Goal: Task Accomplishment & Management: Use online tool/utility

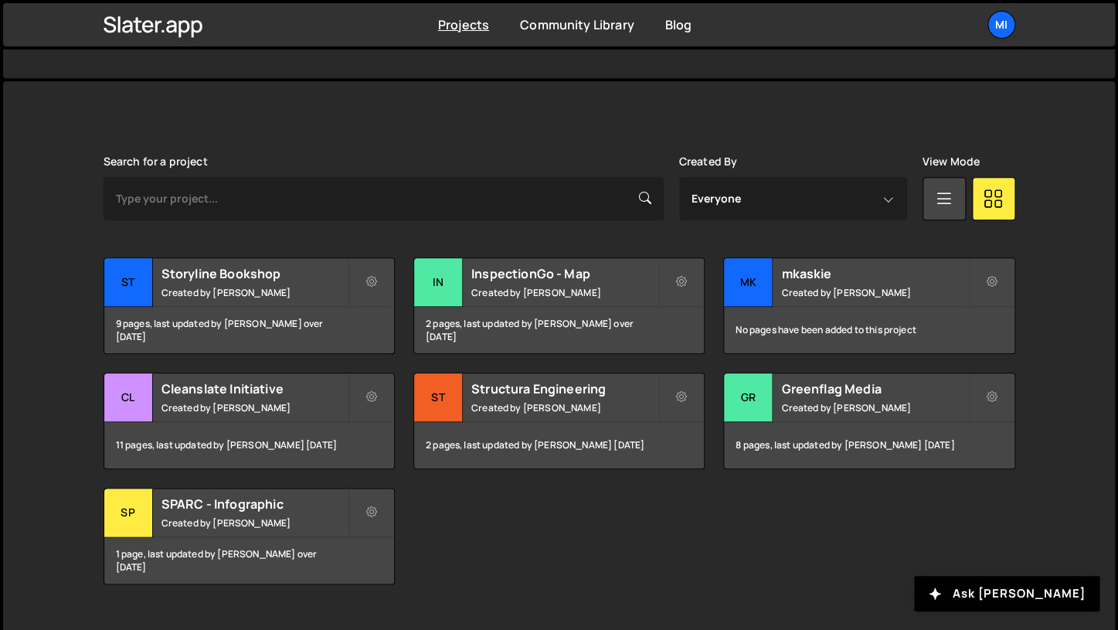
scroll to position [395, 0]
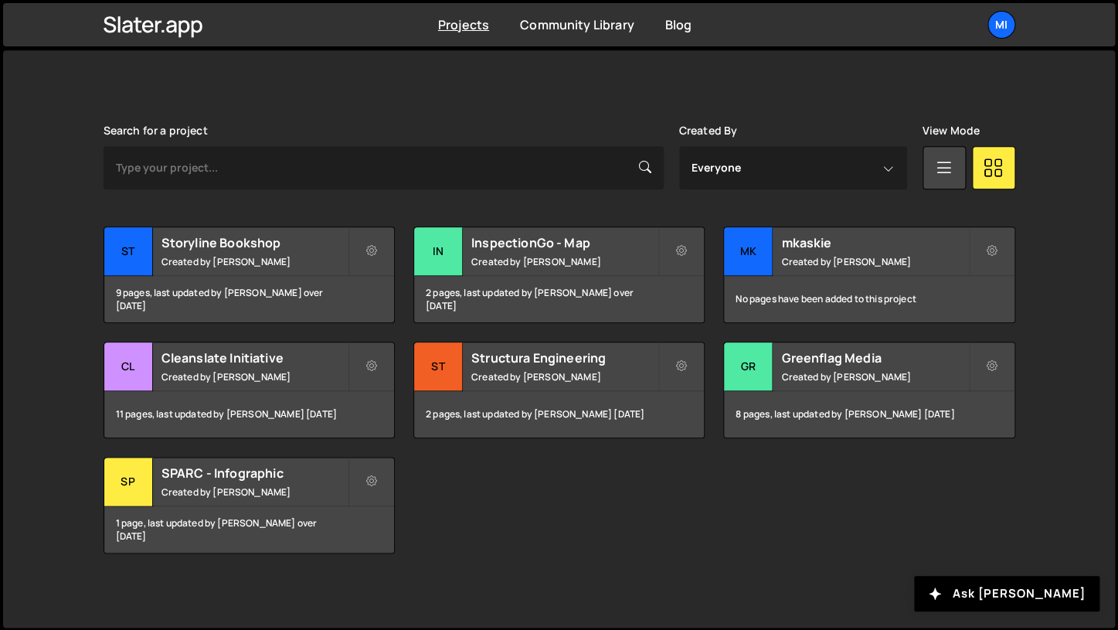
click at [273, 219] on div "Search for a project Created By Everyone [PERSON_NAME] View Mode Transfer Proje…" at bounding box center [559, 338] width 911 height 429
click at [263, 257] on small "Created by [PERSON_NAME]" at bounding box center [254, 261] width 186 height 13
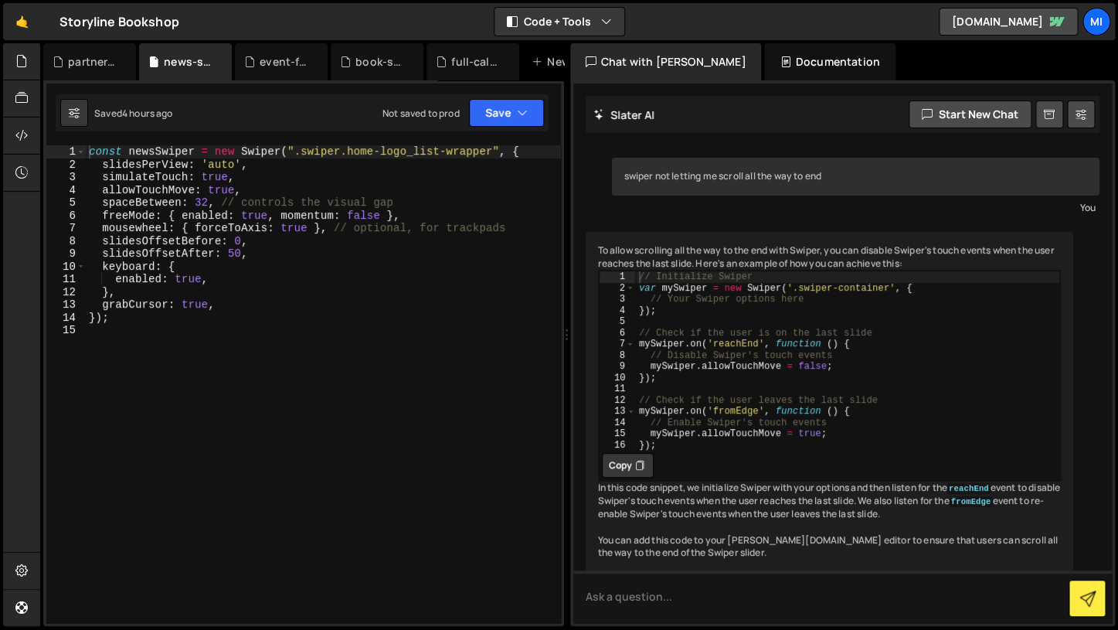
scroll to position [63, 0]
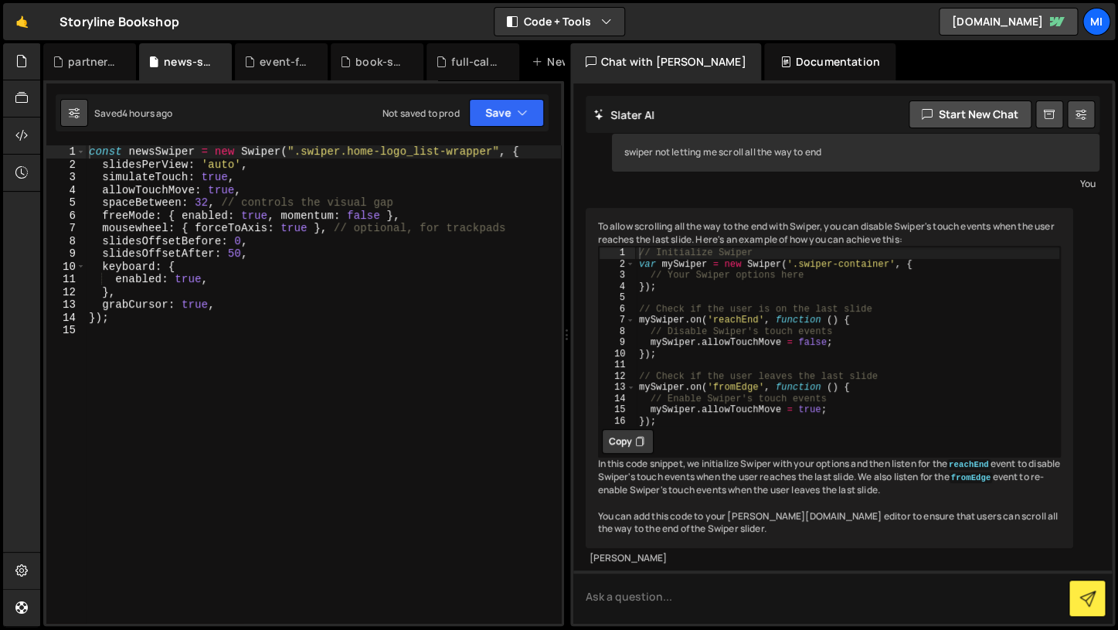
click at [76, 114] on icon at bounding box center [74, 112] width 11 height 15
select select "editor"
select select "ace/theme/monokai"
type input "14"
checkbox input "true"
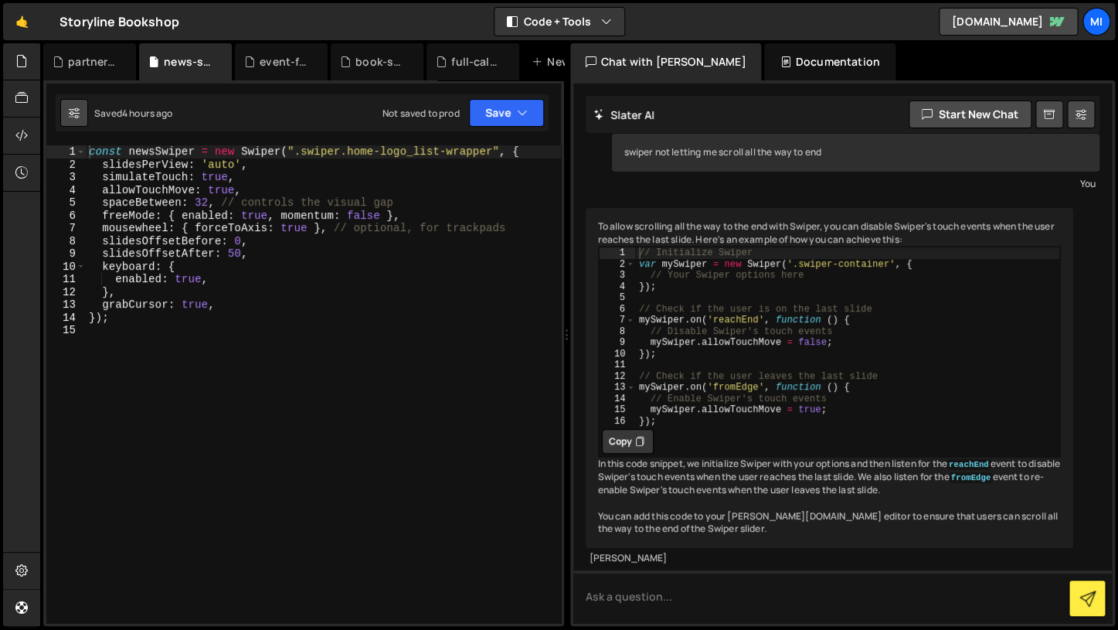
checkbox input "true"
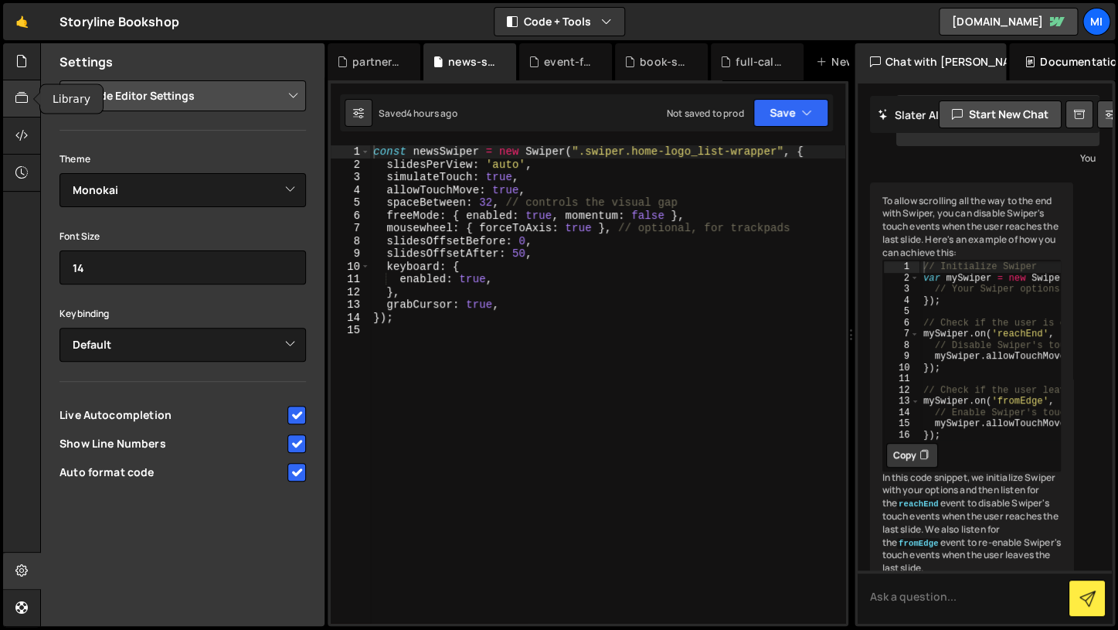
click at [8, 85] on div at bounding box center [22, 98] width 38 height 37
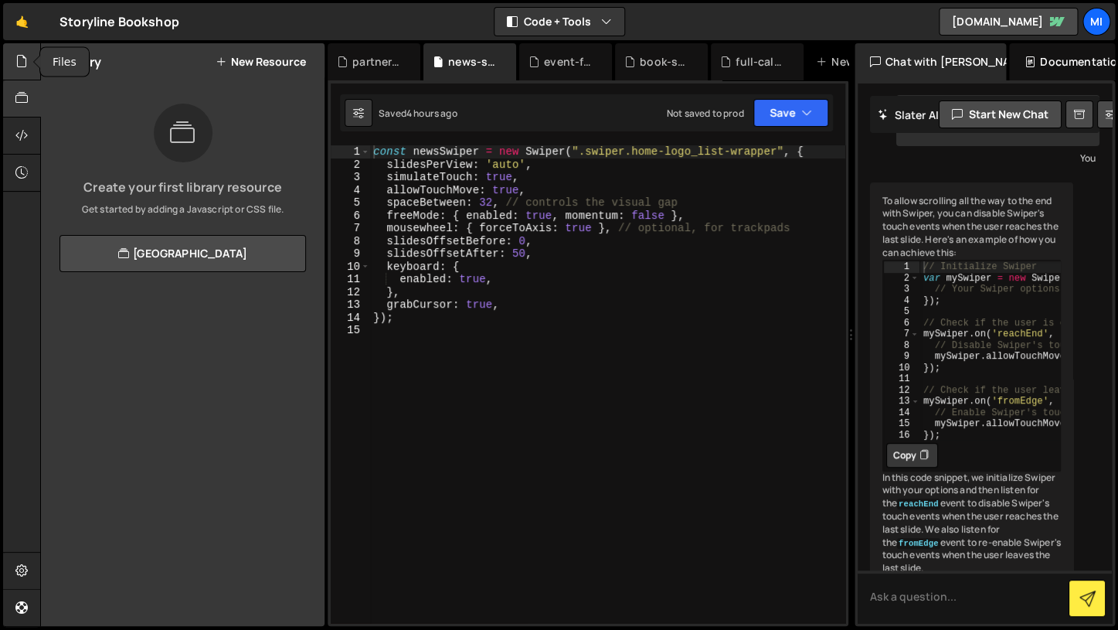
click at [17, 57] on icon at bounding box center [21, 61] width 12 height 17
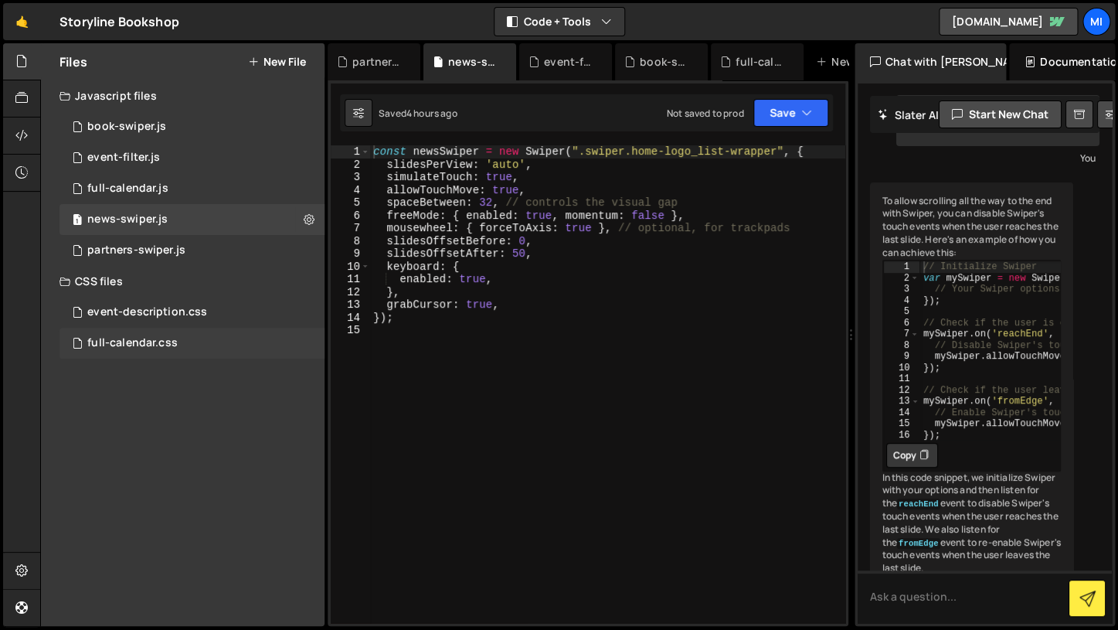
click at [148, 346] on div "full-calendar.css" at bounding box center [132, 343] width 90 height 14
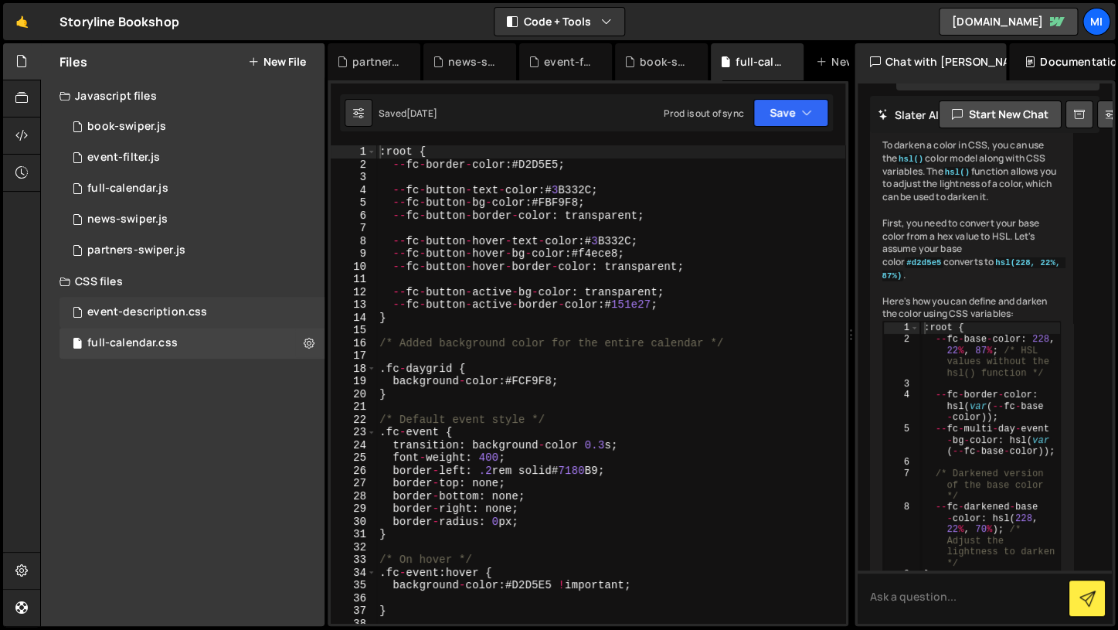
scroll to position [13340, 0]
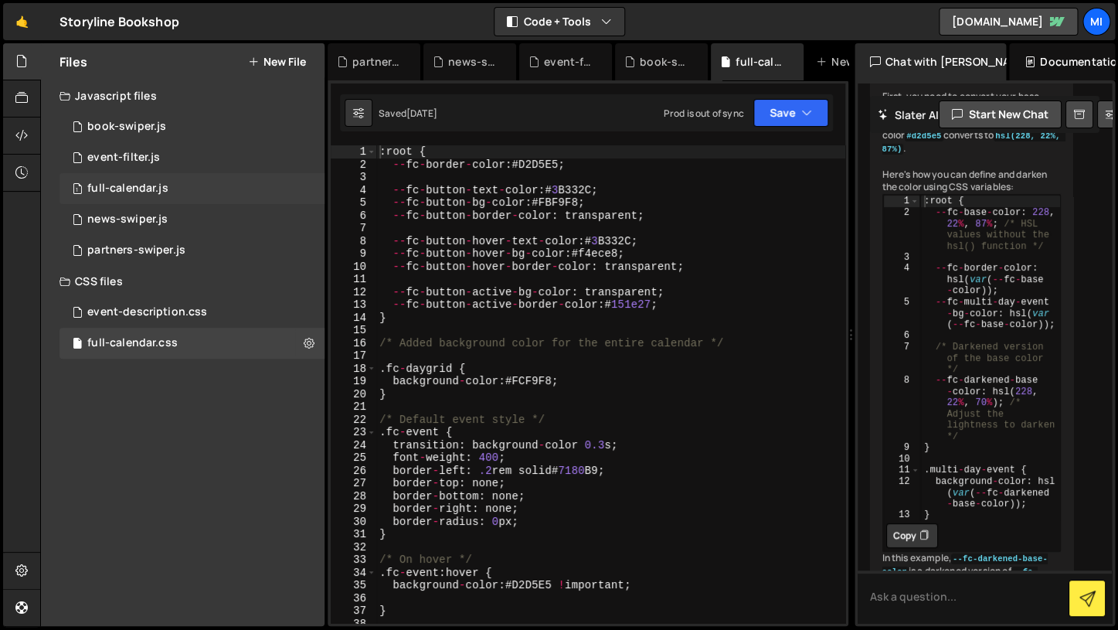
click at [167, 187] on div "1 full-calendar.js 0" at bounding box center [191, 188] width 265 height 31
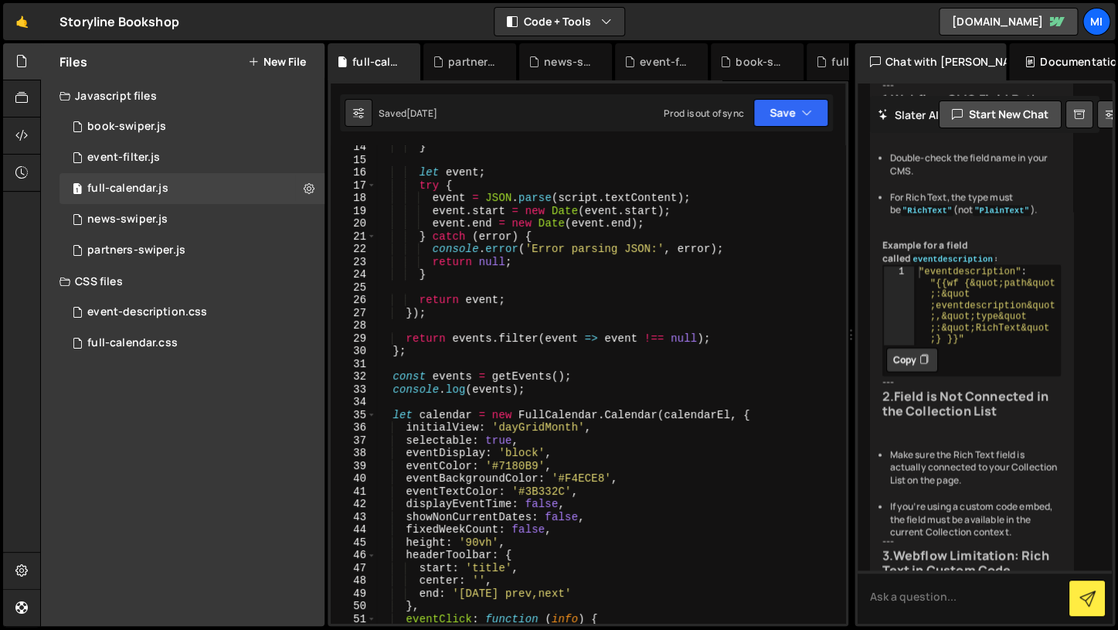
scroll to position [276, 0]
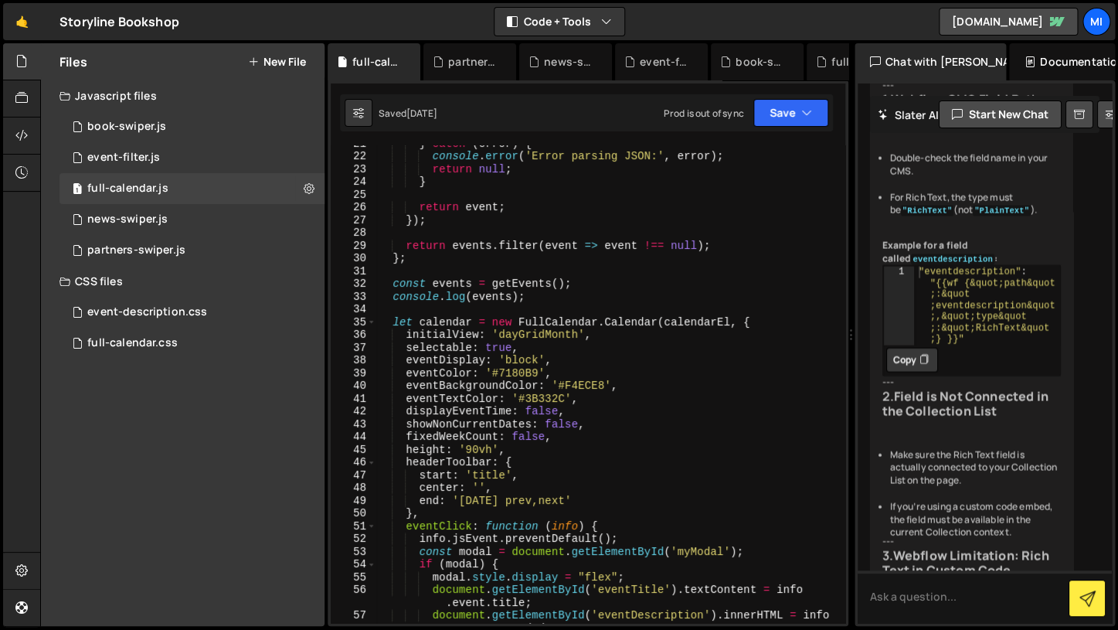
type textarea "eventDisplay: 'block',"
click at [611, 355] on div "} catch ( error ) { console . error ( 'Error parsing JSON:' , error ) ; return …" at bounding box center [610, 395] width 469 height 516
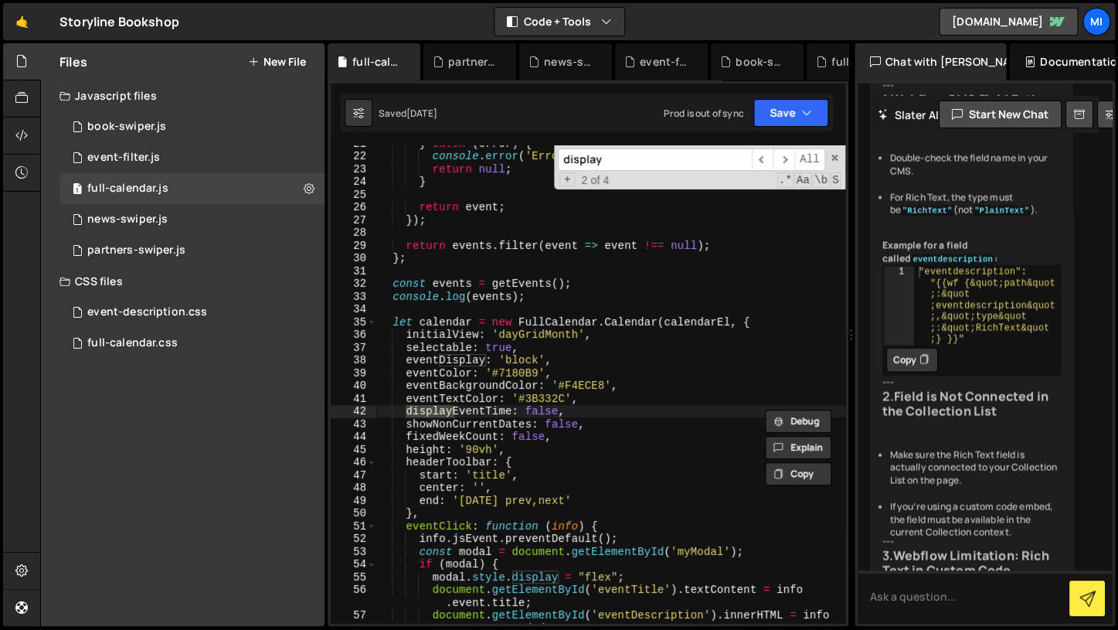
type input "display"
click at [600, 382] on div "} catch ( error ) { console . error ( 'Error parsing JSON:' , error ) ; return …" at bounding box center [610, 395] width 469 height 516
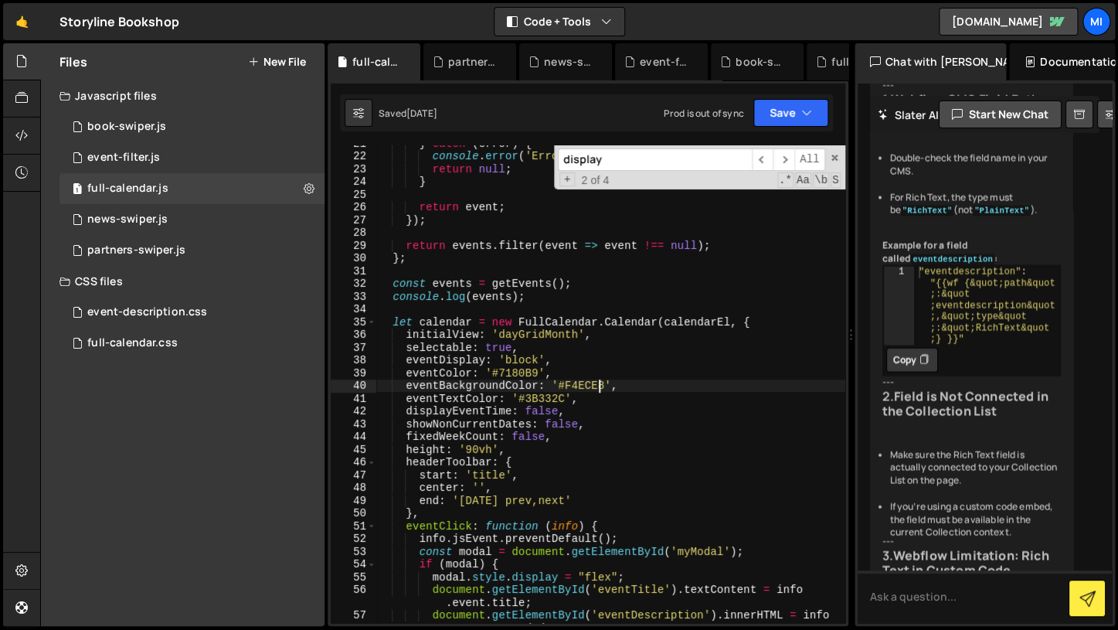
click at [843, 151] on div "display ​ ​ All Replace All + 2 of 4 .* Aa \b S" at bounding box center [699, 167] width 291 height 44
click at [840, 151] on div "display ​ ​ All Replace All + 2 of 4 .* Aa \b S" at bounding box center [699, 167] width 291 height 44
click at [834, 156] on span at bounding box center [834, 157] width 11 height 11
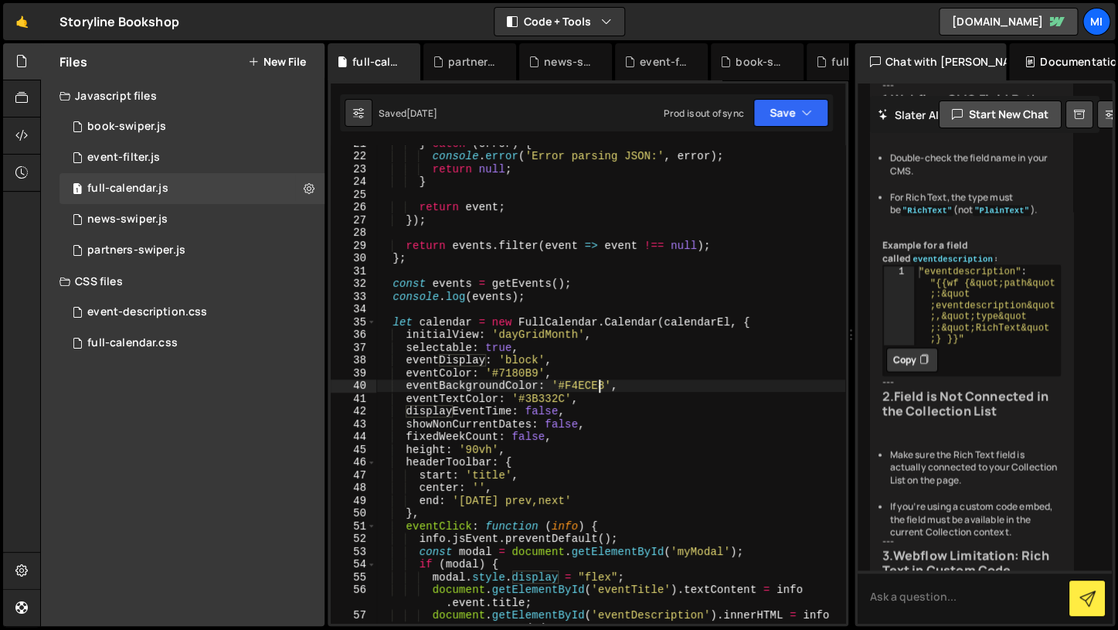
click at [703, 297] on div "} catch ( error ) { console . error ( 'Error parsing JSON:' , error ) ; return …" at bounding box center [610, 395] width 469 height 516
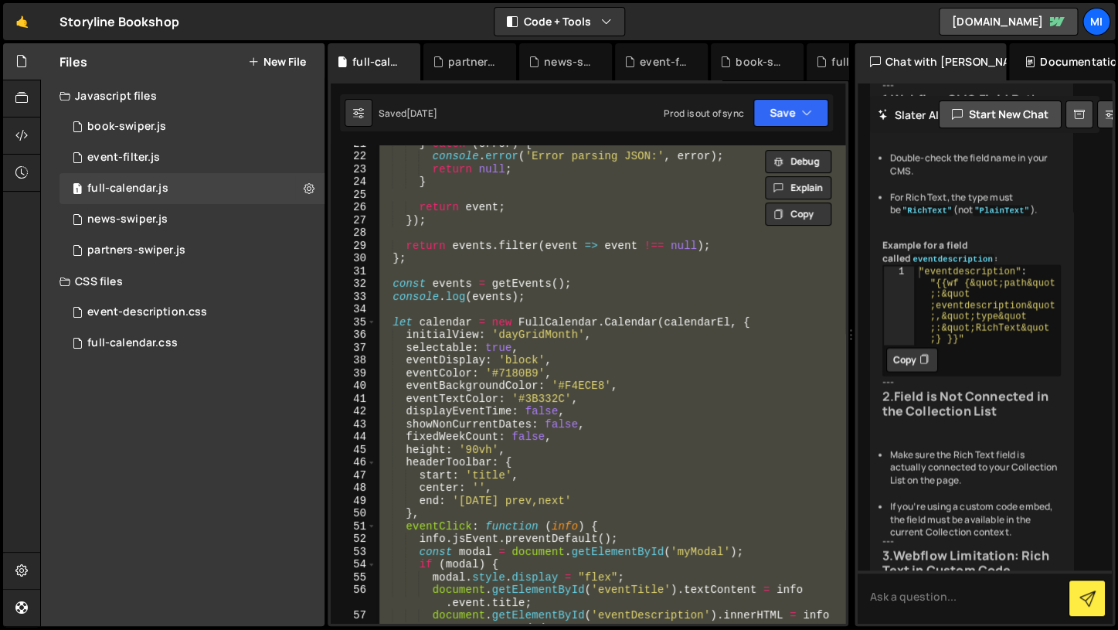
paste textarea "});"
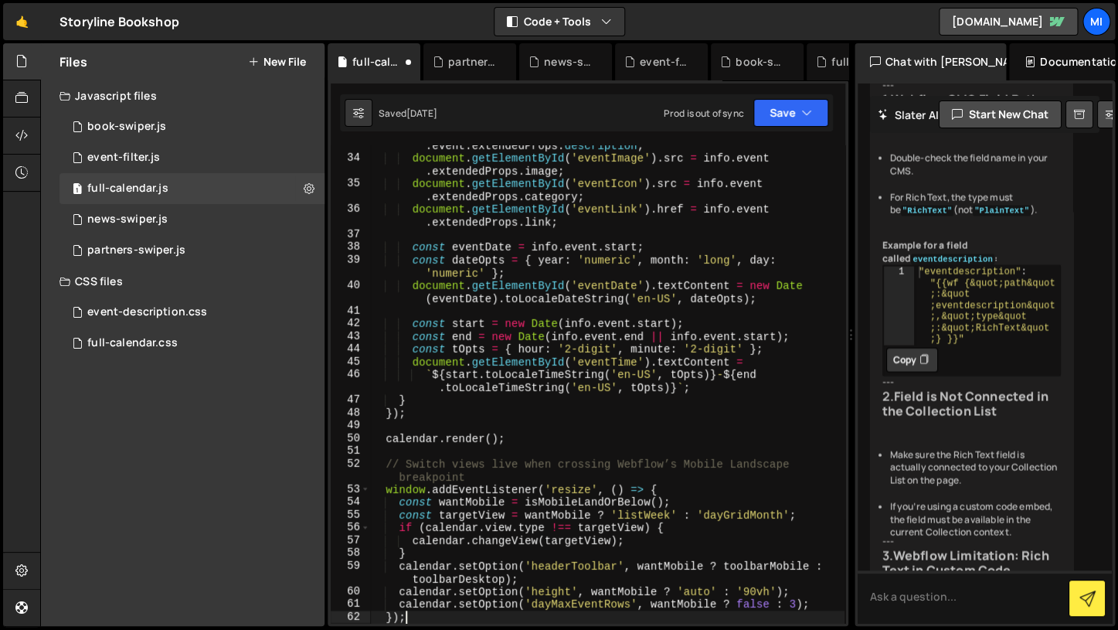
scroll to position [542, 0]
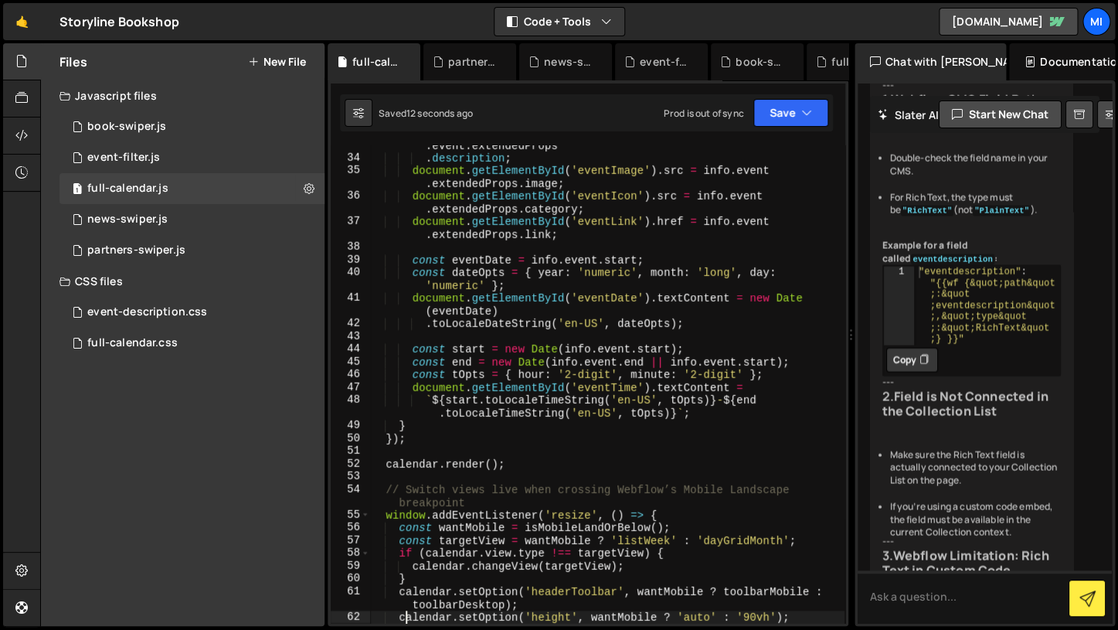
type textarea "});"
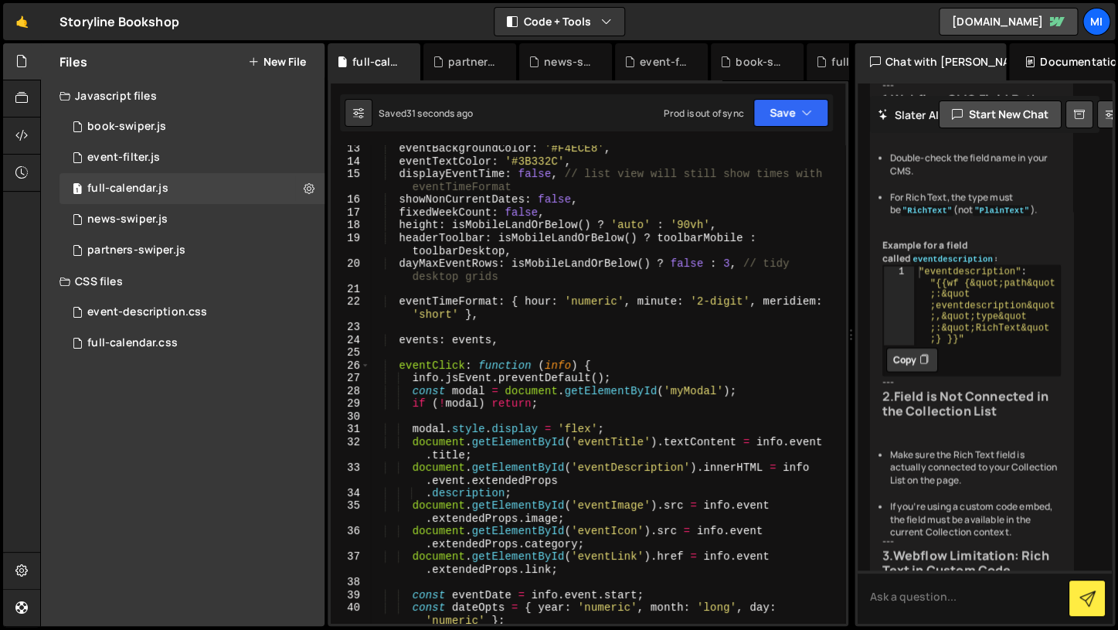
scroll to position [0, 0]
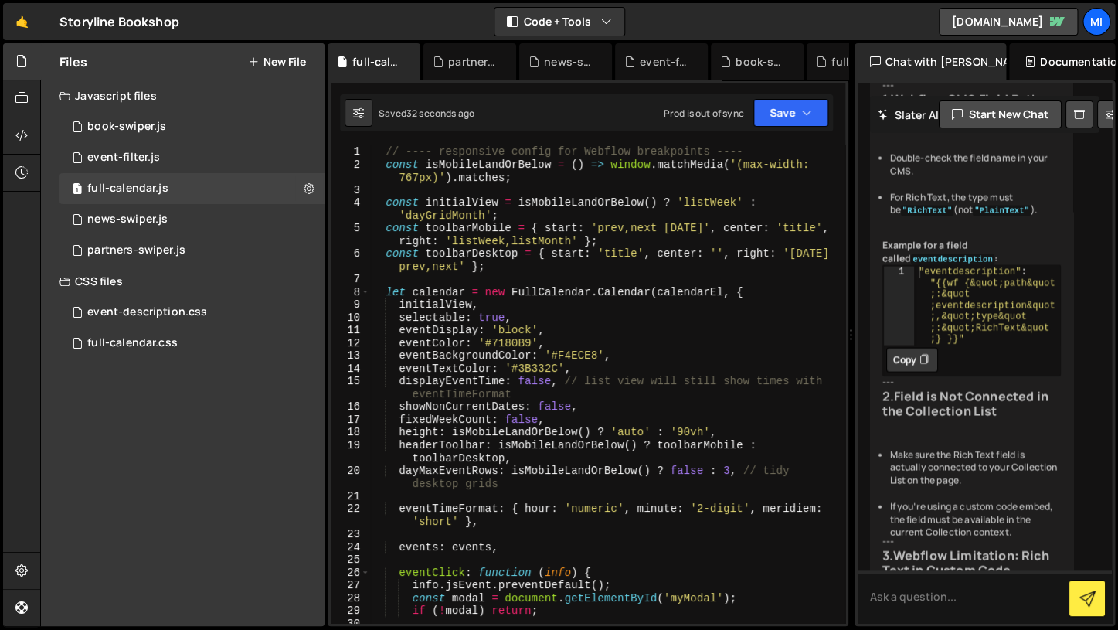
click at [550, 321] on div "// ---- responsive config for Webflow breakpoints ---- const isMobileLandOrBelo…" at bounding box center [606, 396] width 475 height 503
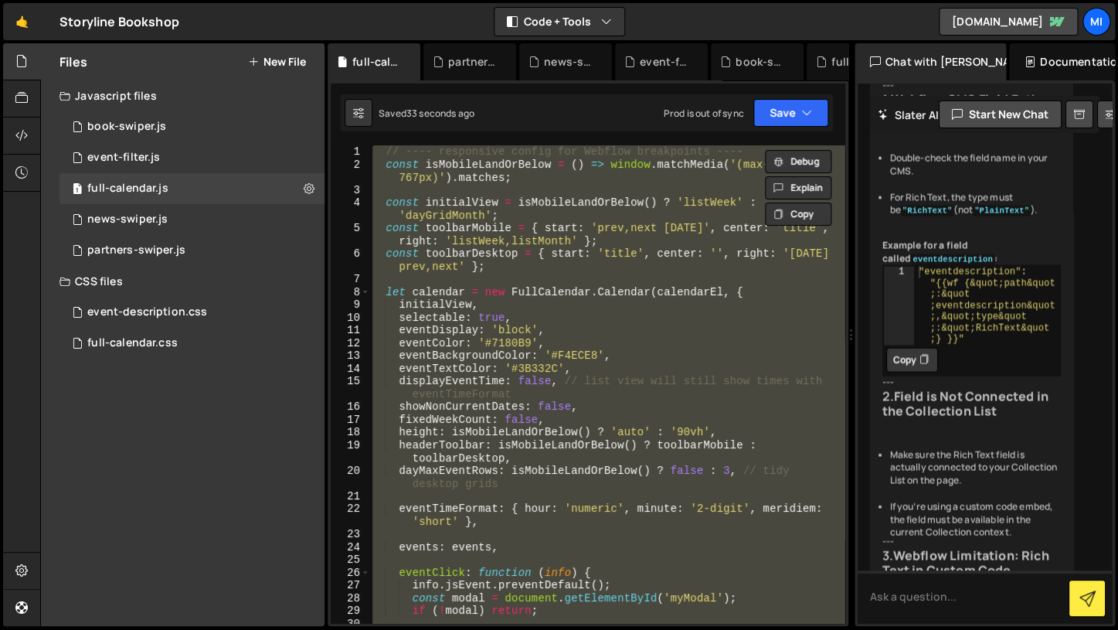
paste textarea
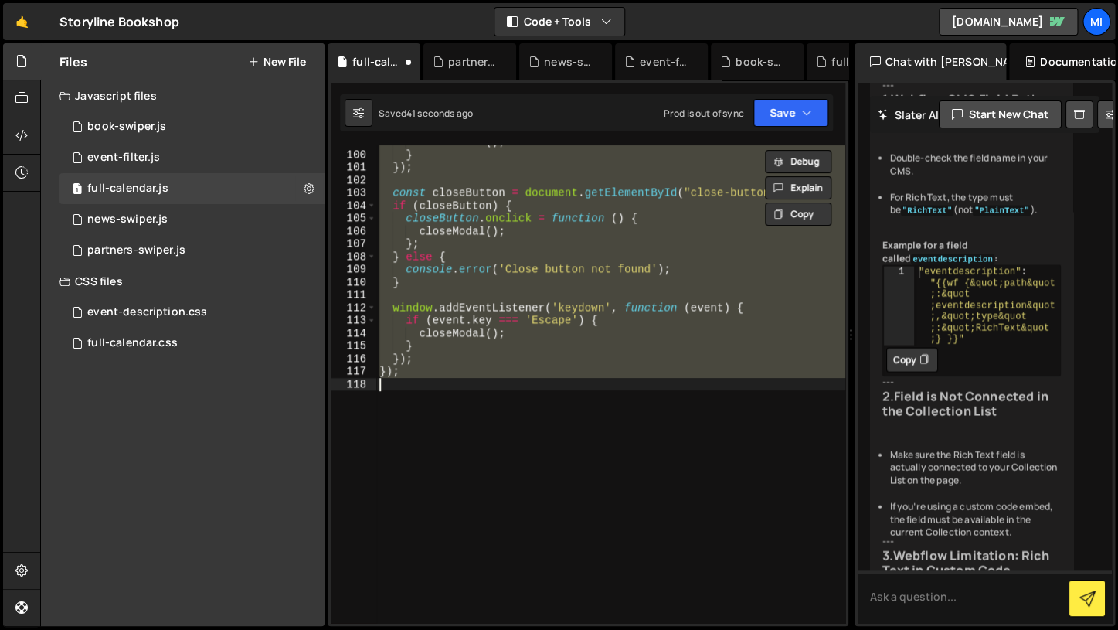
scroll to position [1386, 0]
click at [550, 324] on div "closeModal ( ) ; } }) ; const closeButton = document . getElementById ( "close-…" at bounding box center [610, 383] width 469 height 477
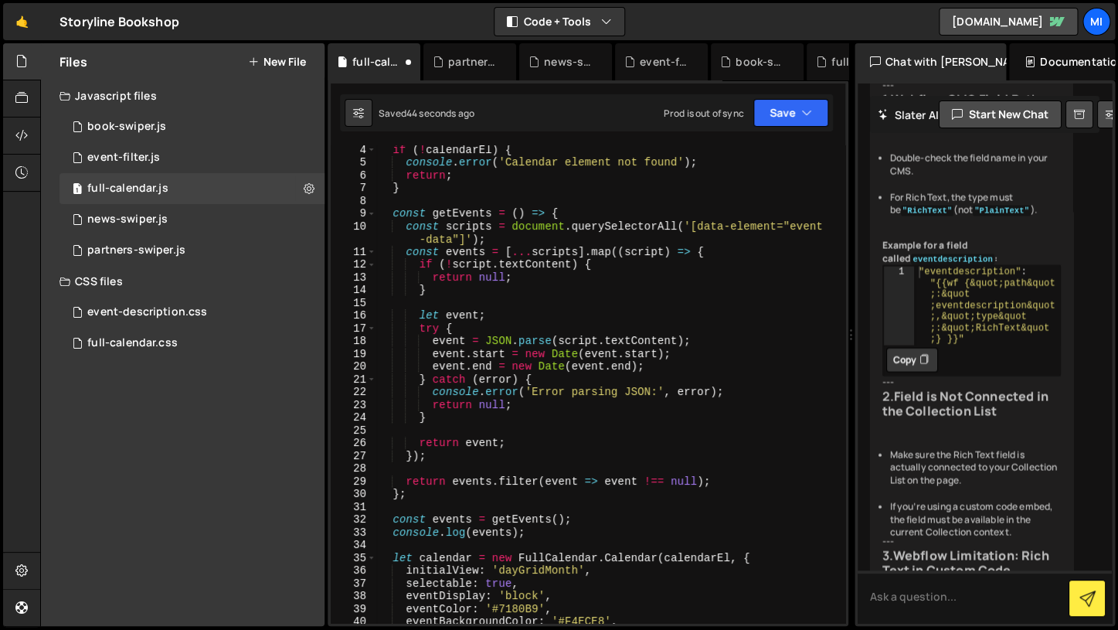
scroll to position [0, 0]
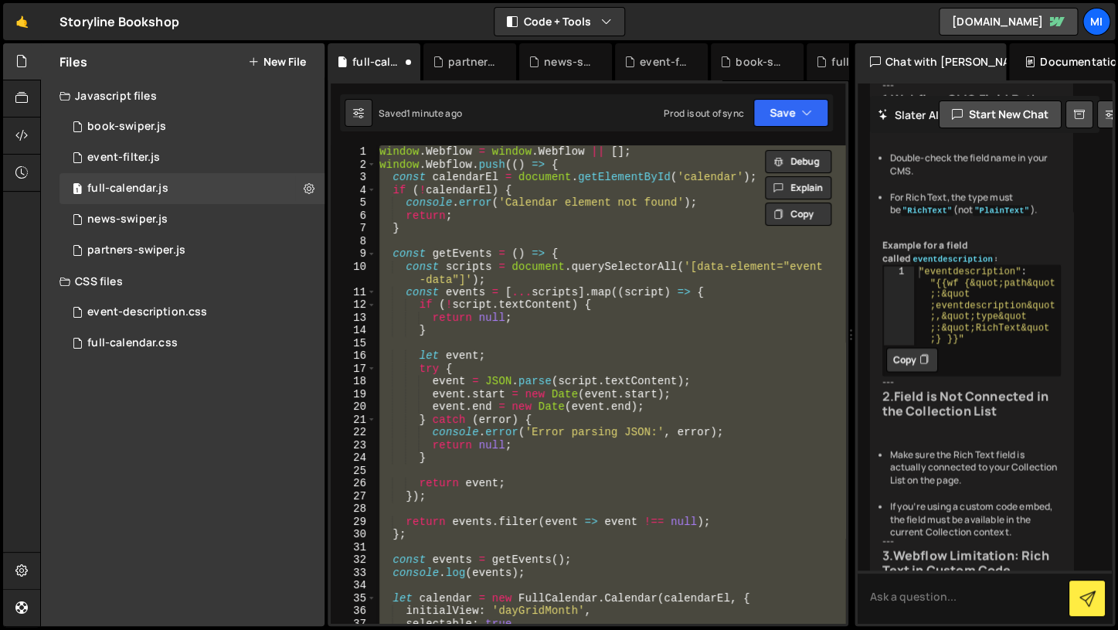
paste textarea "});"
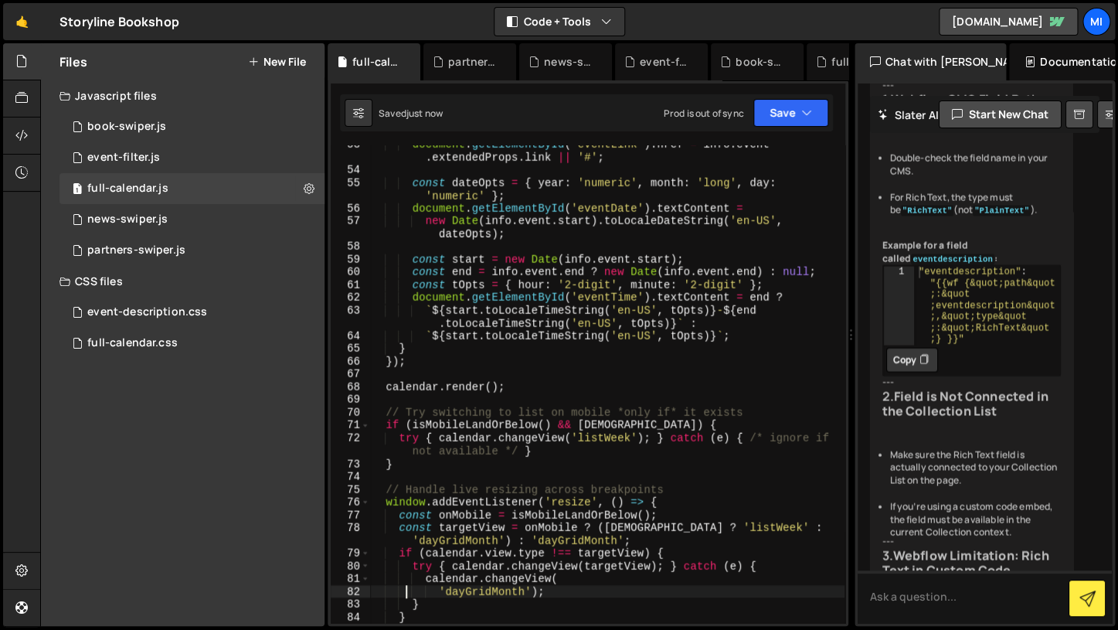
scroll to position [797, 0]
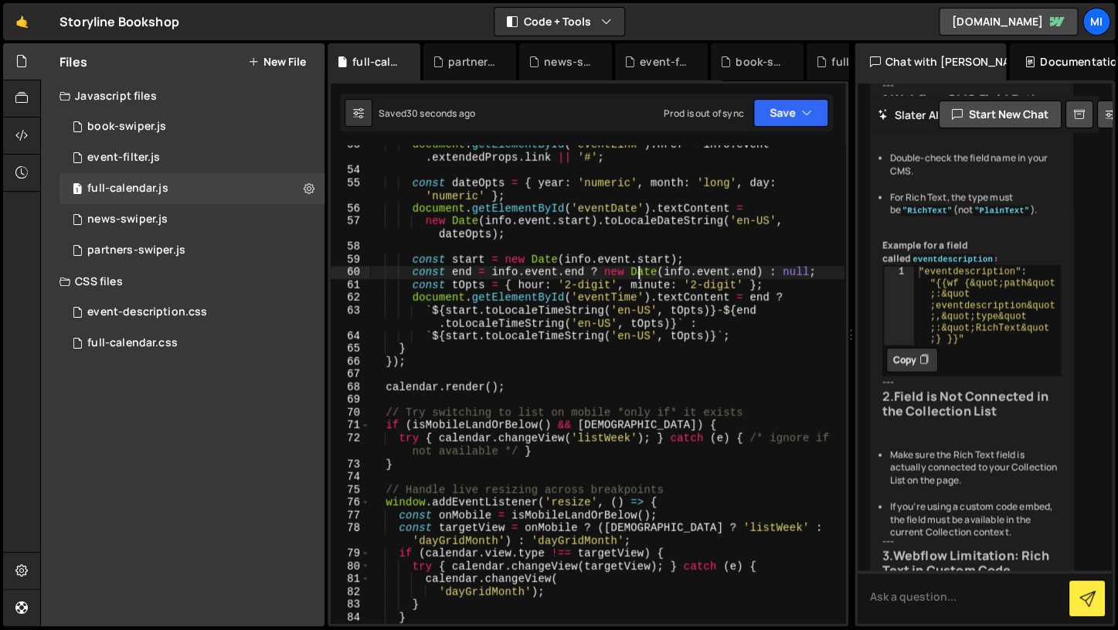
click at [636, 266] on div "document . getElementById ( 'eventLink' ) . href = info . event . extendedProps…" at bounding box center [606, 402] width 475 height 528
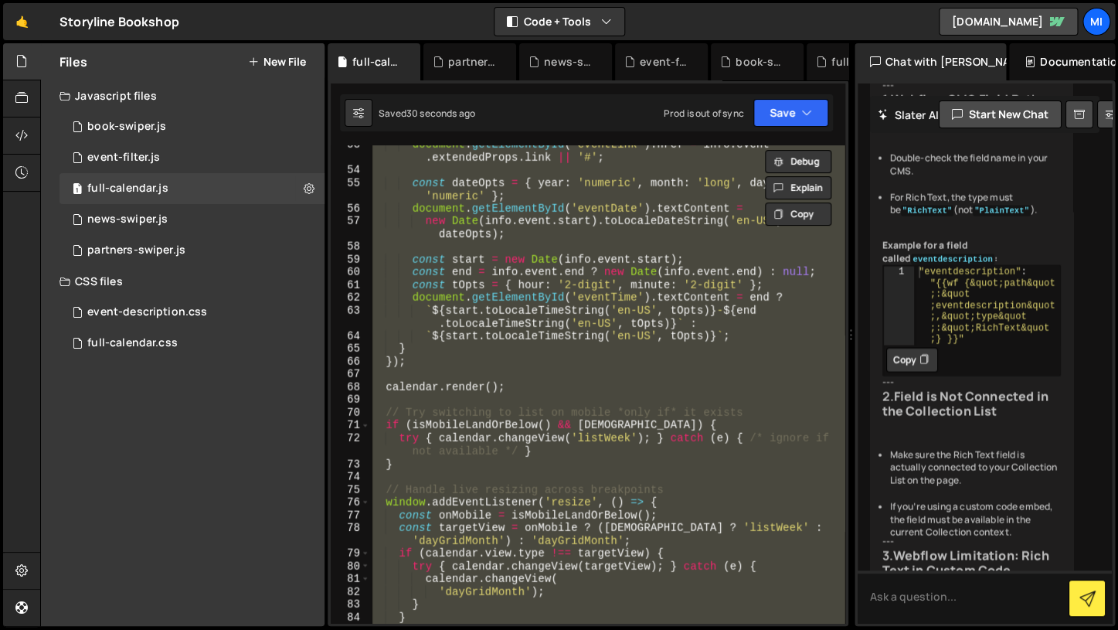
paste textarea "});"
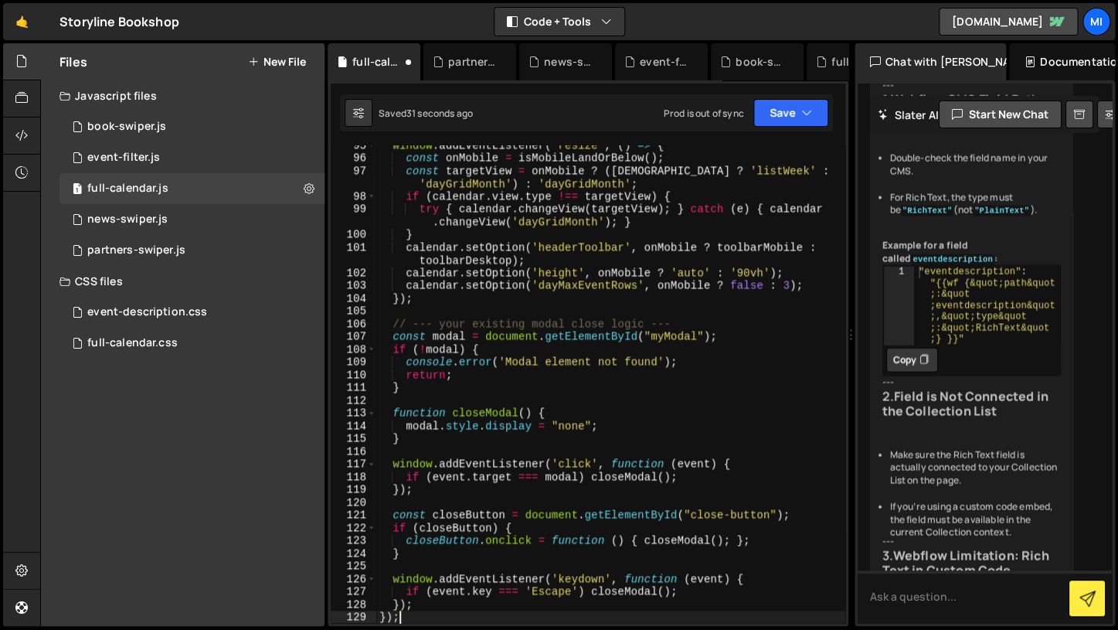
type textarea "window.addEventListener('keydown', function (event) {"
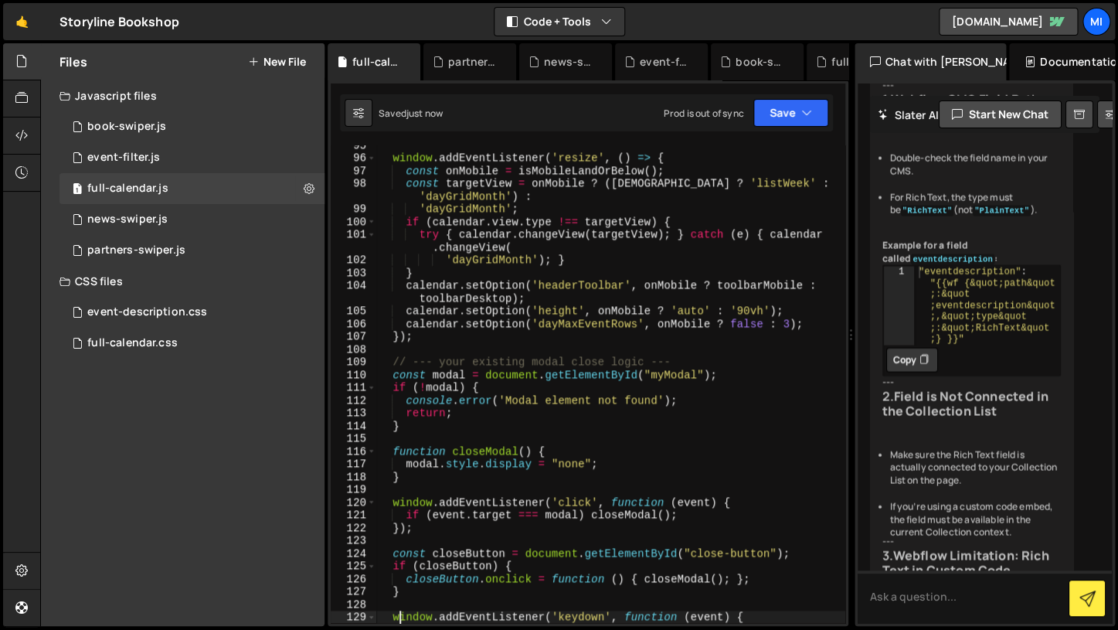
scroll to position [1383, 0]
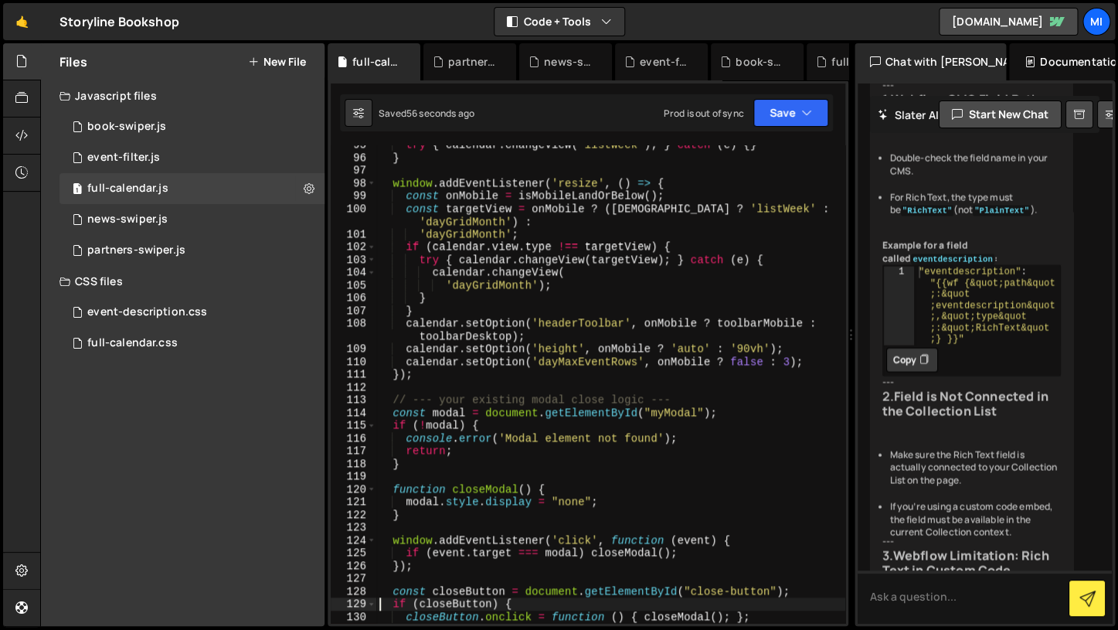
click at [695, 305] on div "try { calendar . changeView ( 'listWeek' ) ; } catch ( e ) { } } window . addEv…" at bounding box center [610, 389] width 469 height 503
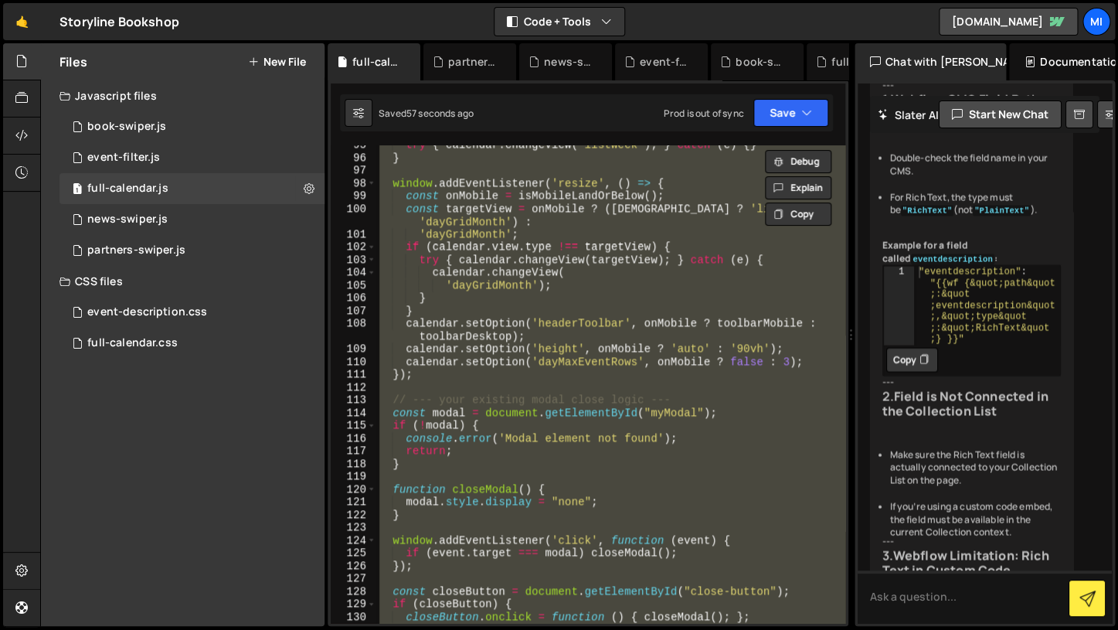
paste textarea
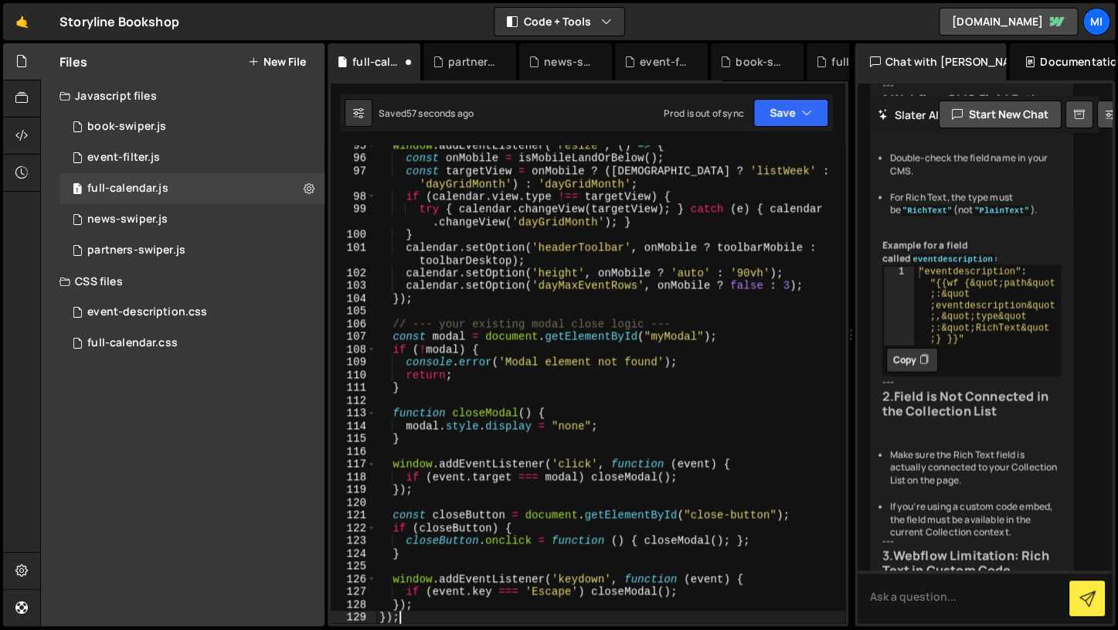
type textarea "window.addEventListener('keydown', function (event) {"
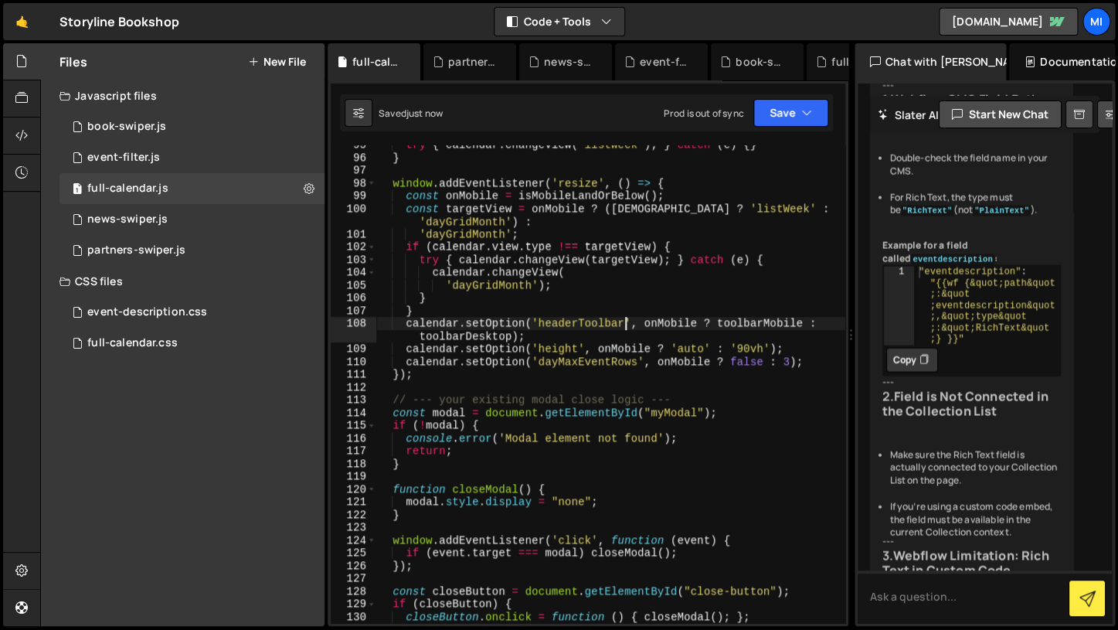
click at [625, 323] on div "try { calendar . changeView ( 'listWeek' ) ; } catch ( e ) { } } window . addEv…" at bounding box center [610, 389] width 469 height 503
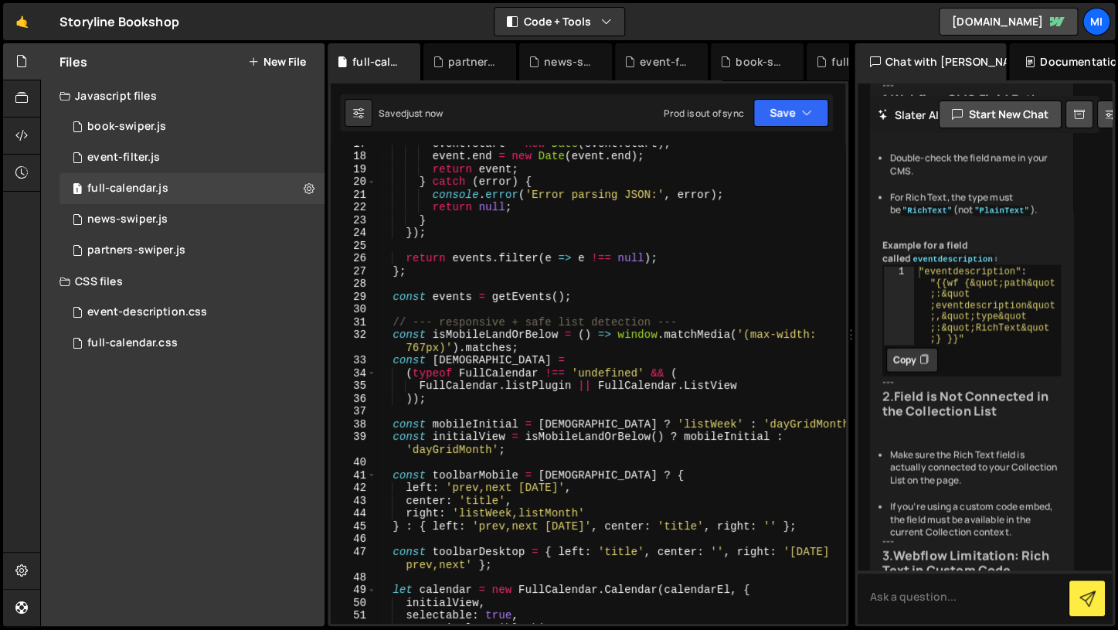
scroll to position [0, 0]
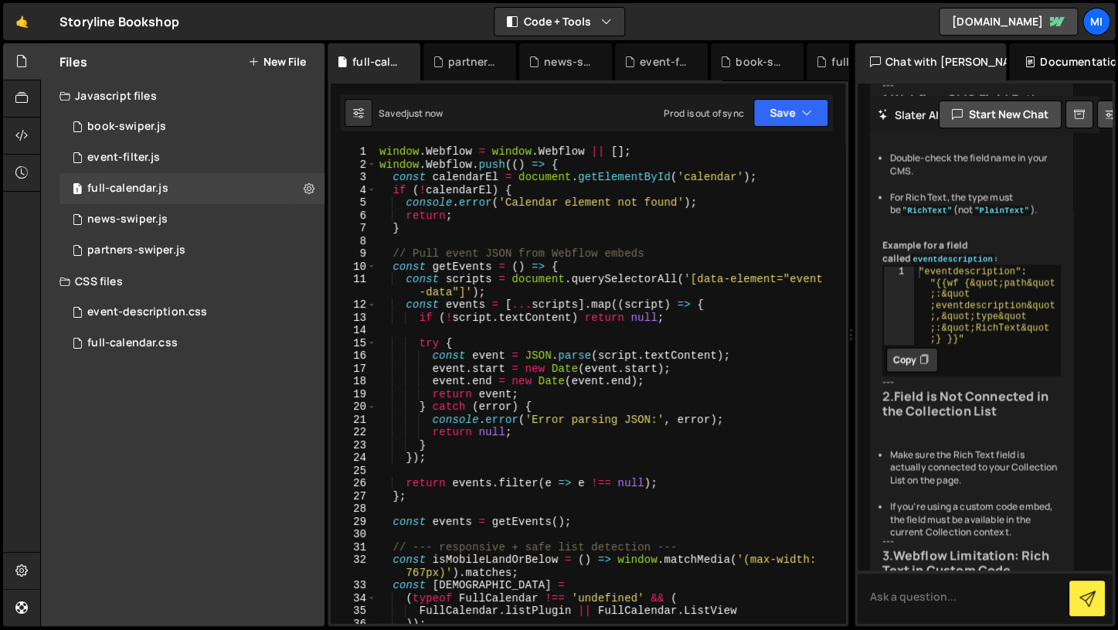
click at [625, 323] on div "window . Webflow = window . Webflow || [ ] ; window . Webflow . push (( ) => { …" at bounding box center [610, 396] width 469 height 503
type textarea "if (!script.textContent) return null;"
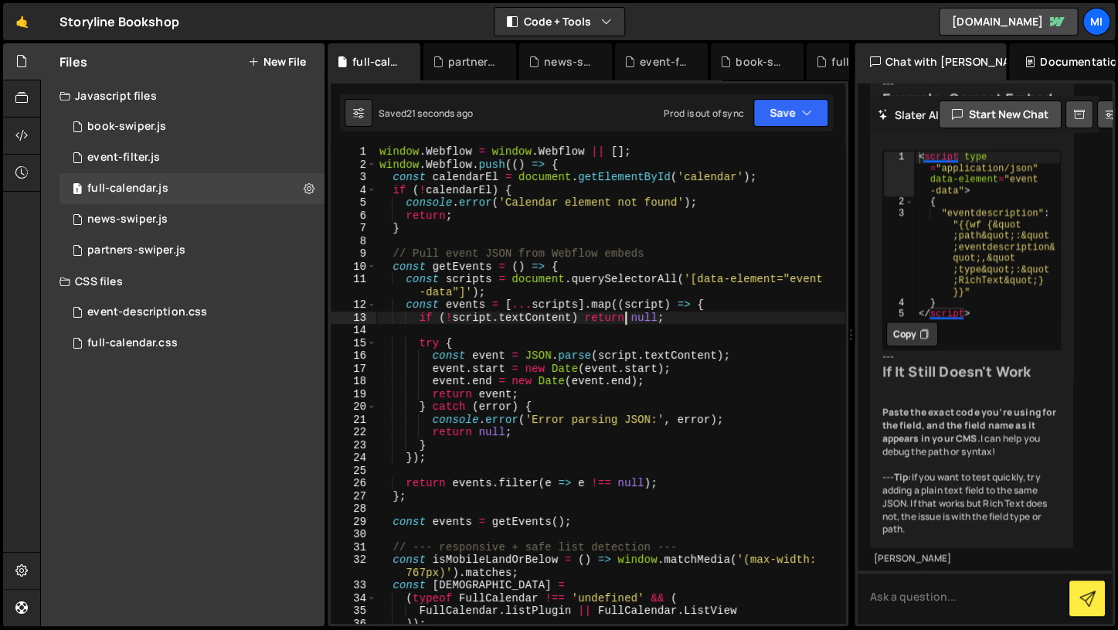
scroll to position [21122, 0]
click at [931, 600] on textarea at bounding box center [984, 596] width 255 height 53
type textarea "fix gthis code"
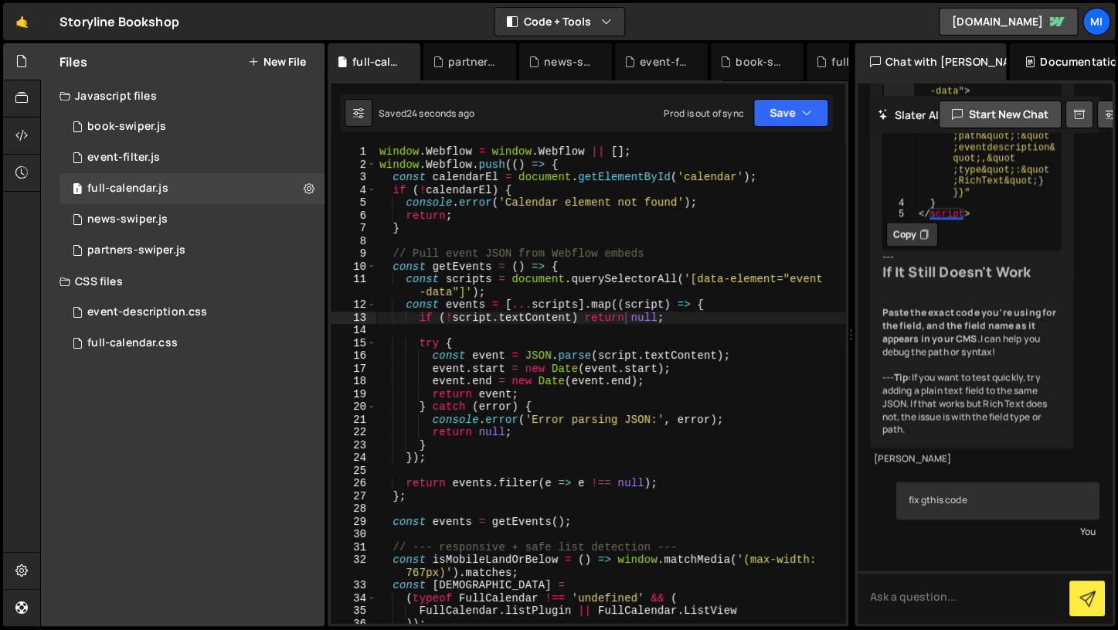
click at [769, 424] on div "window . Webflow = window . Webflow || [ ] ; window . Webflow . push (( ) => { …" at bounding box center [610, 396] width 469 height 503
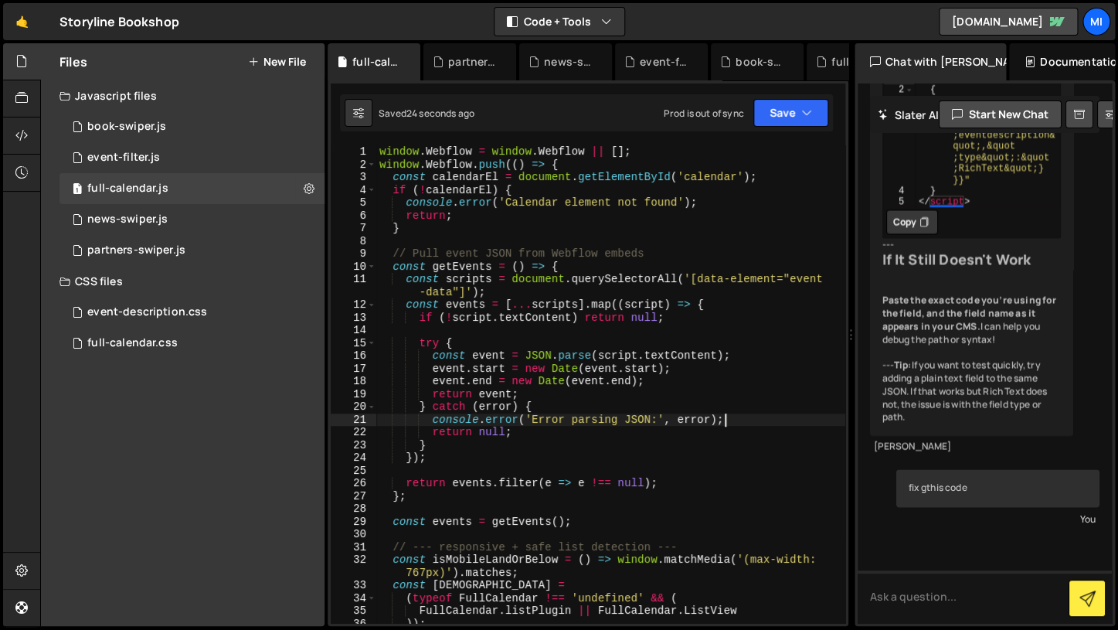
scroll to position [22277, 0]
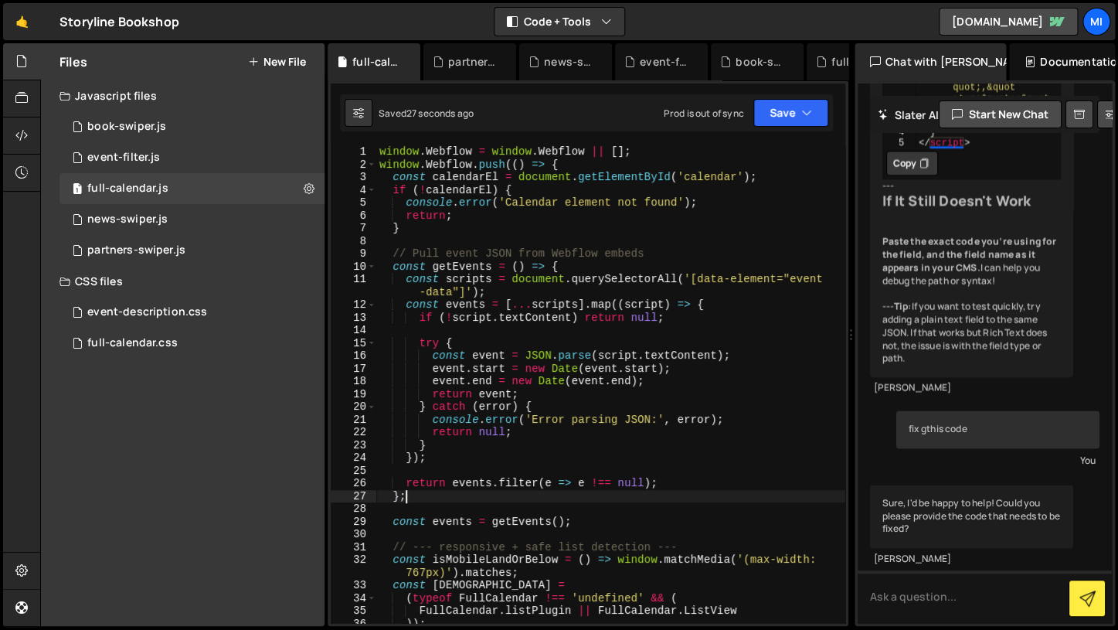
click at [783, 501] on div "window . Webflow = window . Webflow || [ ] ; window . Webflow . push (( ) => { …" at bounding box center [610, 396] width 469 height 503
type textarea "});"
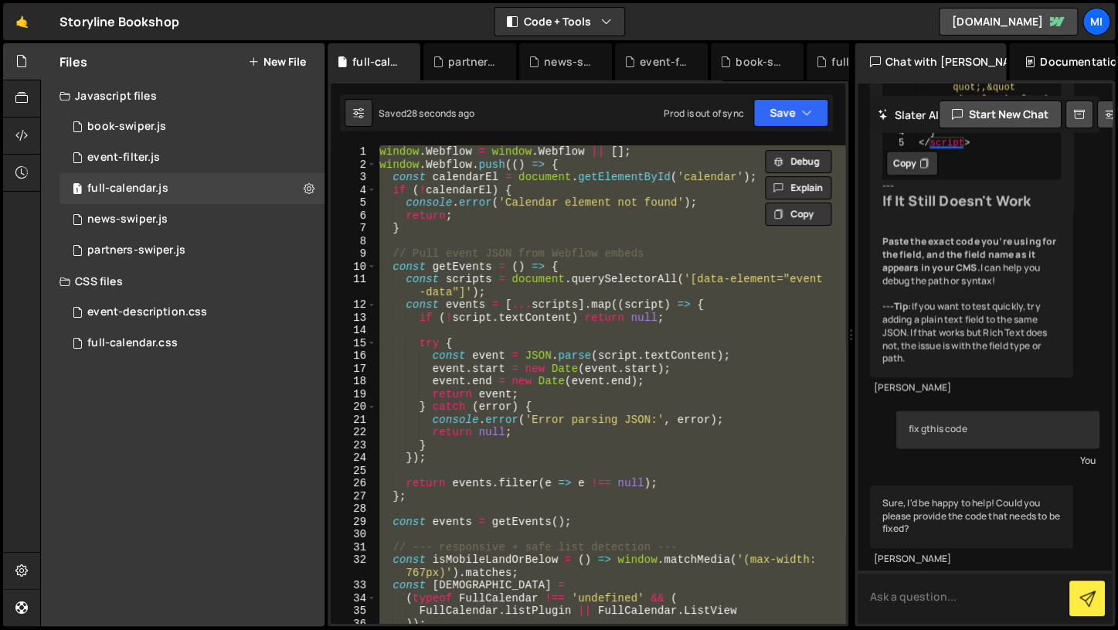
click at [912, 607] on textarea at bounding box center [984, 596] width 255 height 53
paste textarea "window.Webflow = window.Webflow || []; window.Webflow.push(() => { const calend…"
type textarea "window.Webflow = window.Webflow || []; window.Webflow.push(() => { const calend…"
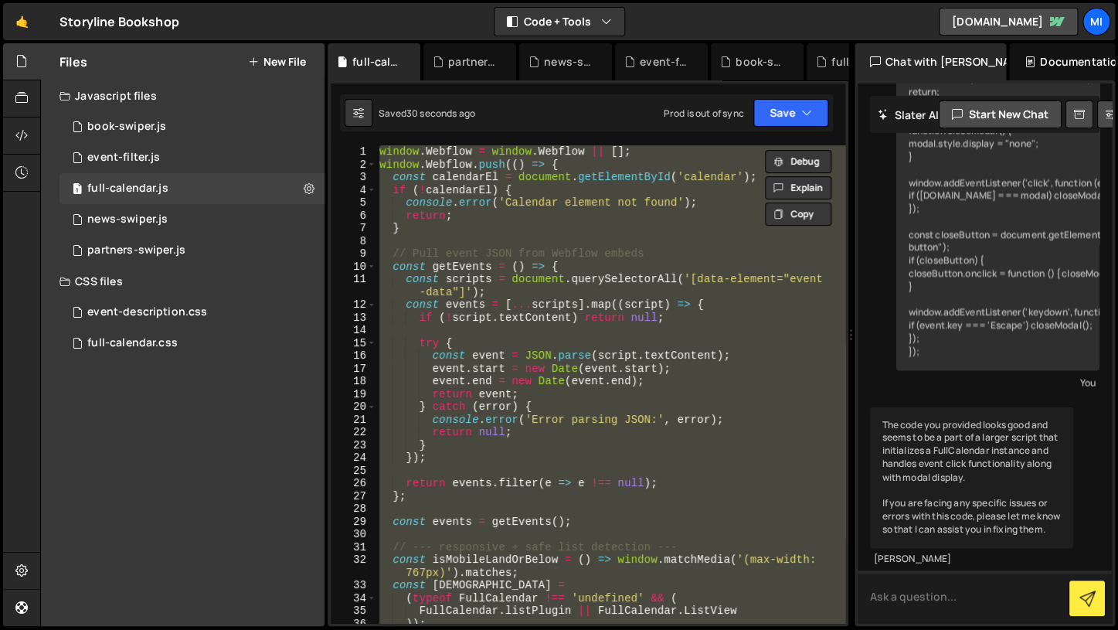
scroll to position [24291, 0]
click at [646, 427] on div "window . Webflow = window . Webflow || [ ] ; window . Webflow . push (( ) => { …" at bounding box center [610, 383] width 469 height 477
type textarea "return null;"
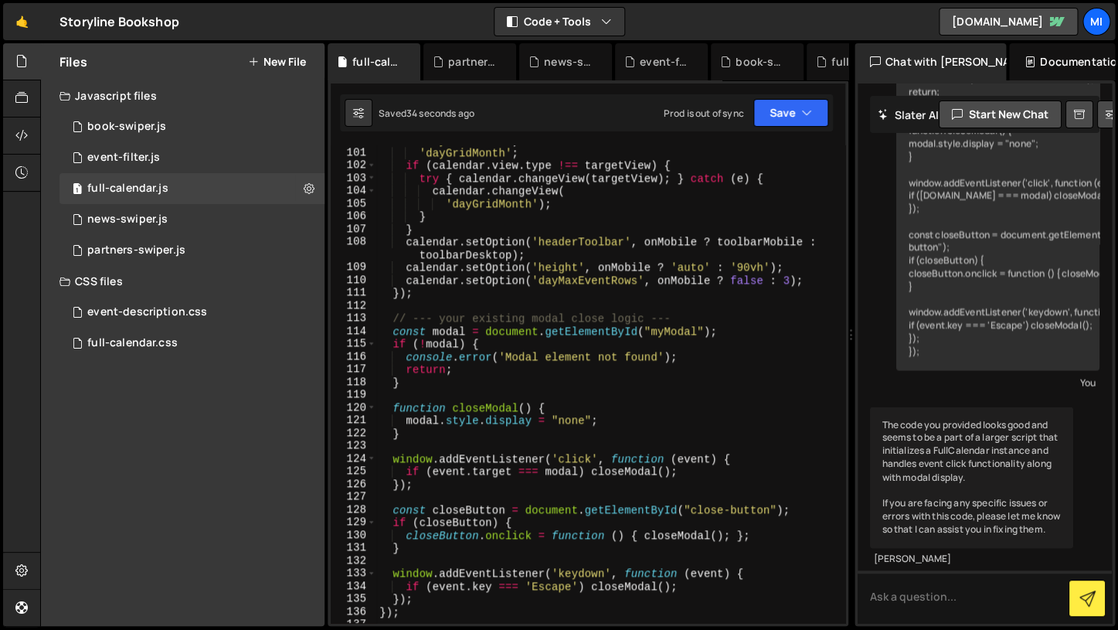
scroll to position [1705, 0]
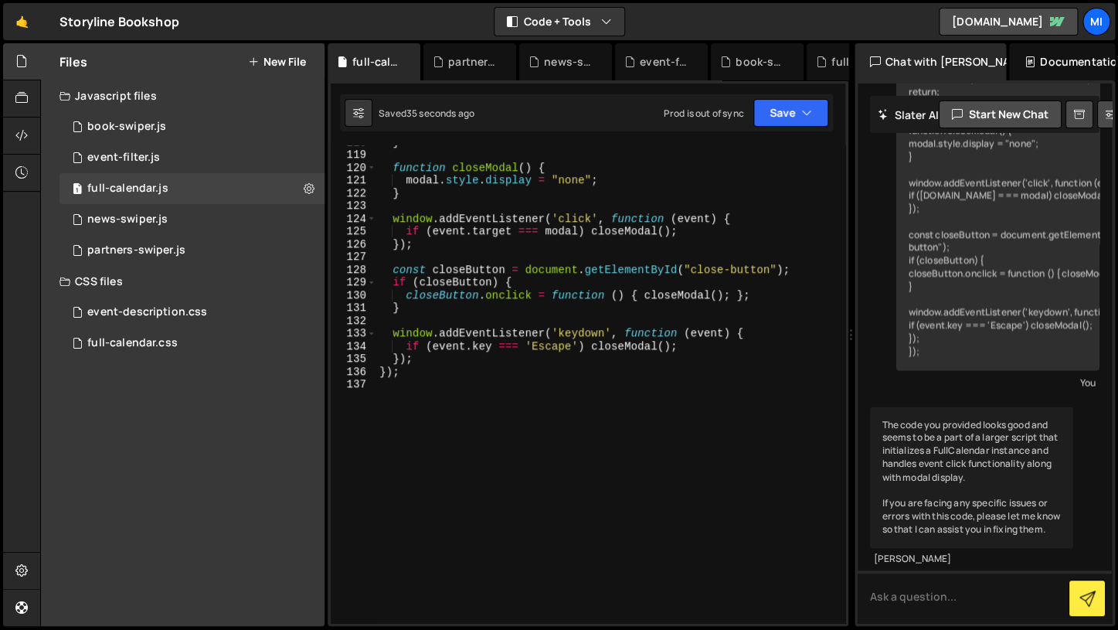
click at [646, 427] on div "} function closeModal ( ) { modal . style . display = "none" ; } window . addEv…" at bounding box center [610, 386] width 469 height 503
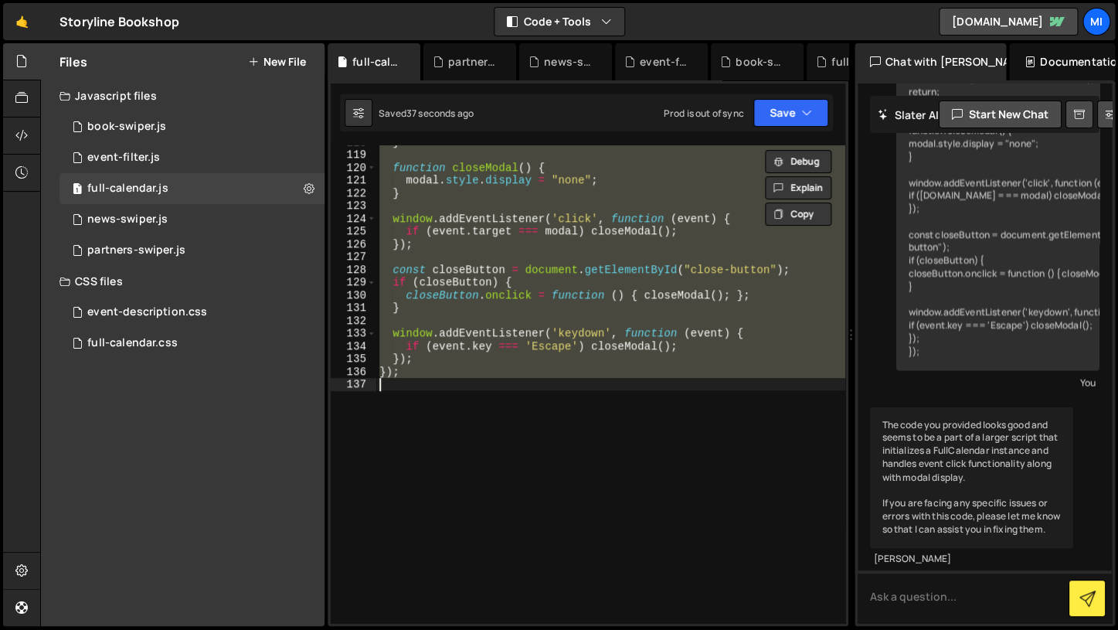
click at [1036, 524] on div "The code you provided looks good and seems to be a part of a larger script that…" at bounding box center [972, 476] width 204 height 141
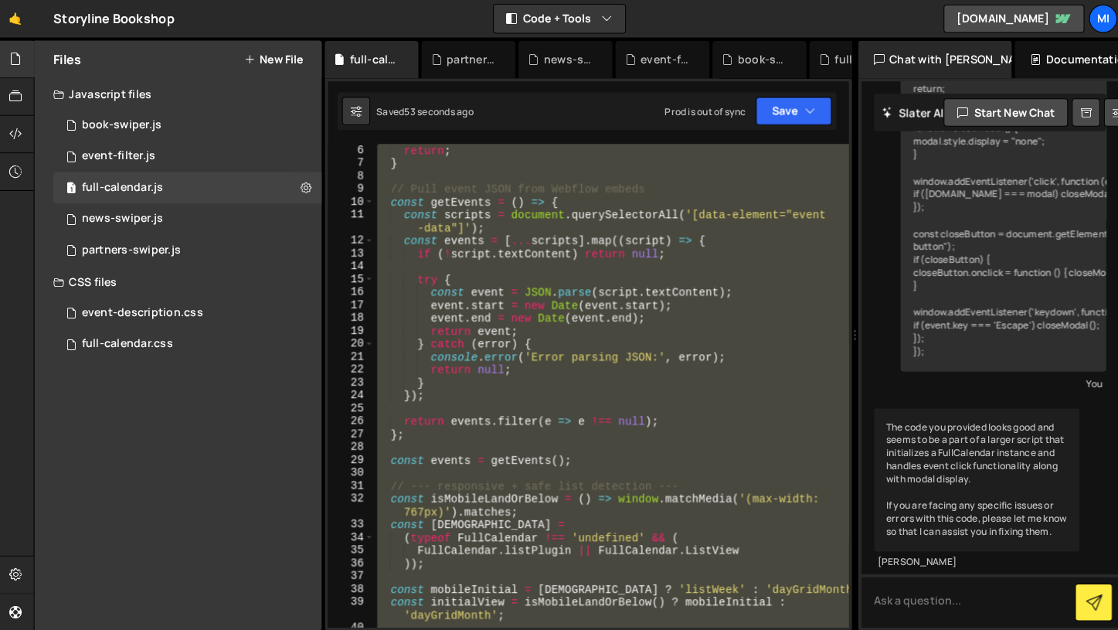
scroll to position [0, 0]
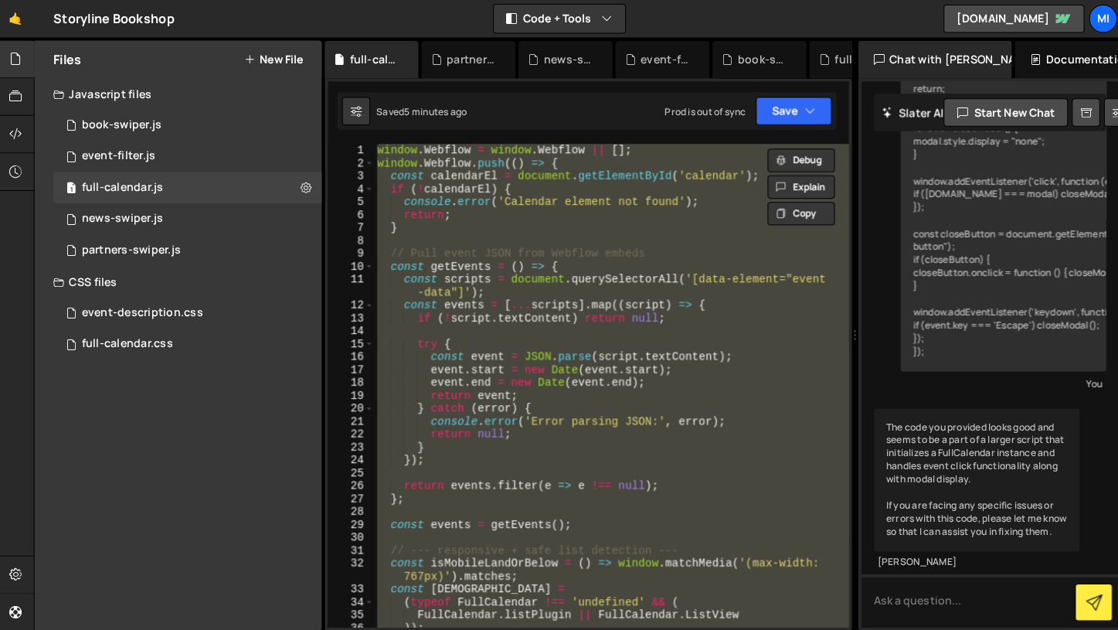
click at [505, 398] on div "window . Webflow = window . Webflow || [ ] ; window . Webflow . push (( ) => { …" at bounding box center [610, 383] width 469 height 477
type textarea "return event;"
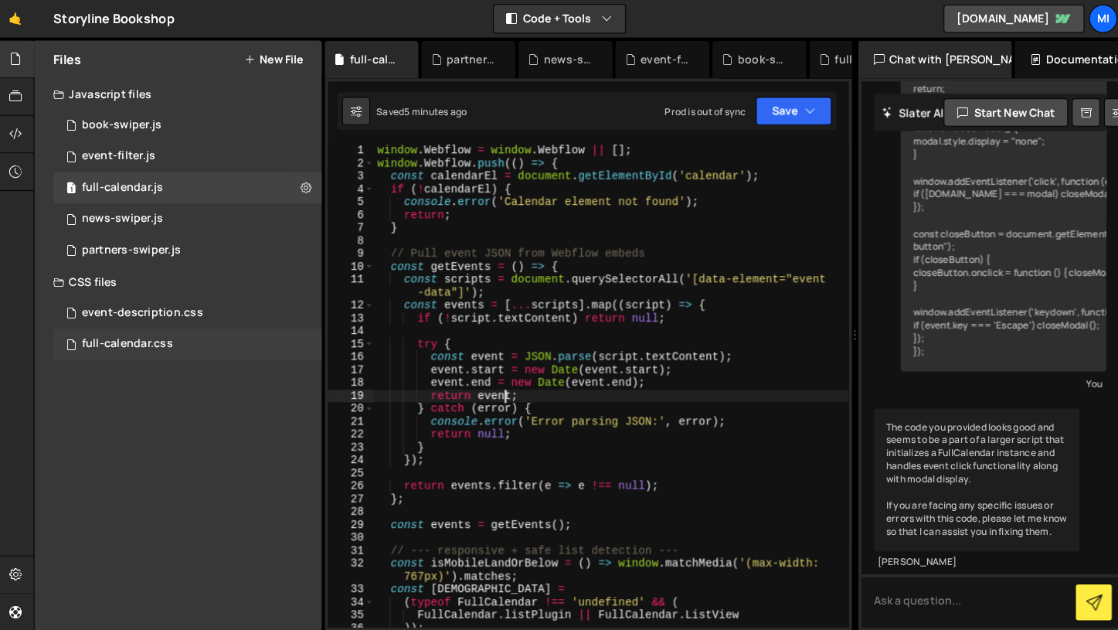
click at [136, 351] on div "full-calendar.css 0" at bounding box center [191, 343] width 265 height 31
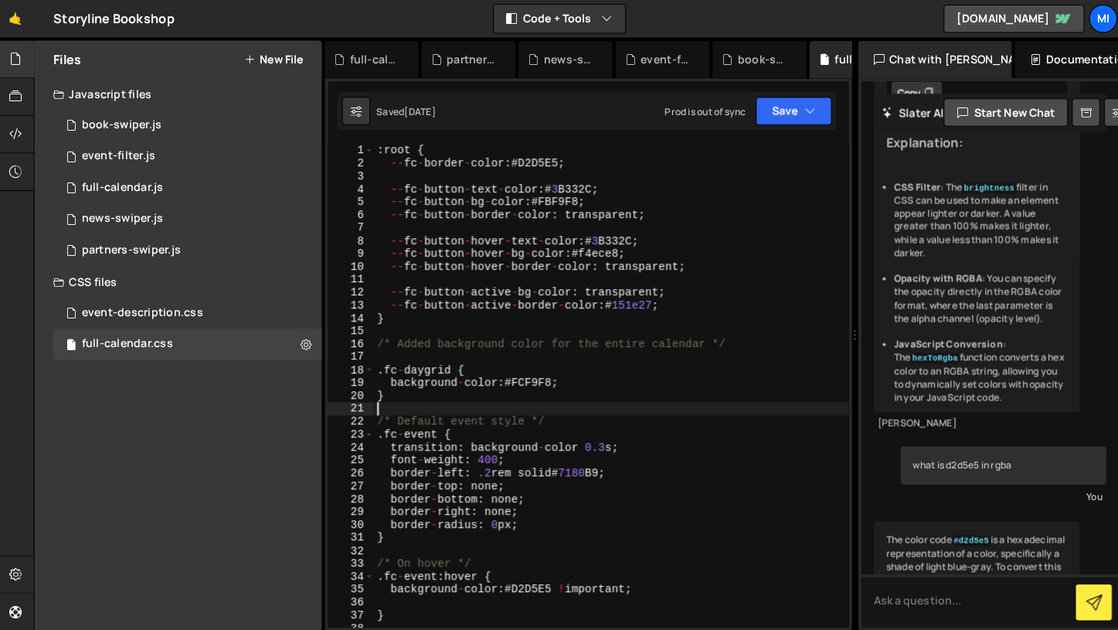
click at [565, 408] on div ": root { -- fc - border - color : # D2D5E5 ; -- fc - button - text - color : # …" at bounding box center [610, 396] width 469 height 503
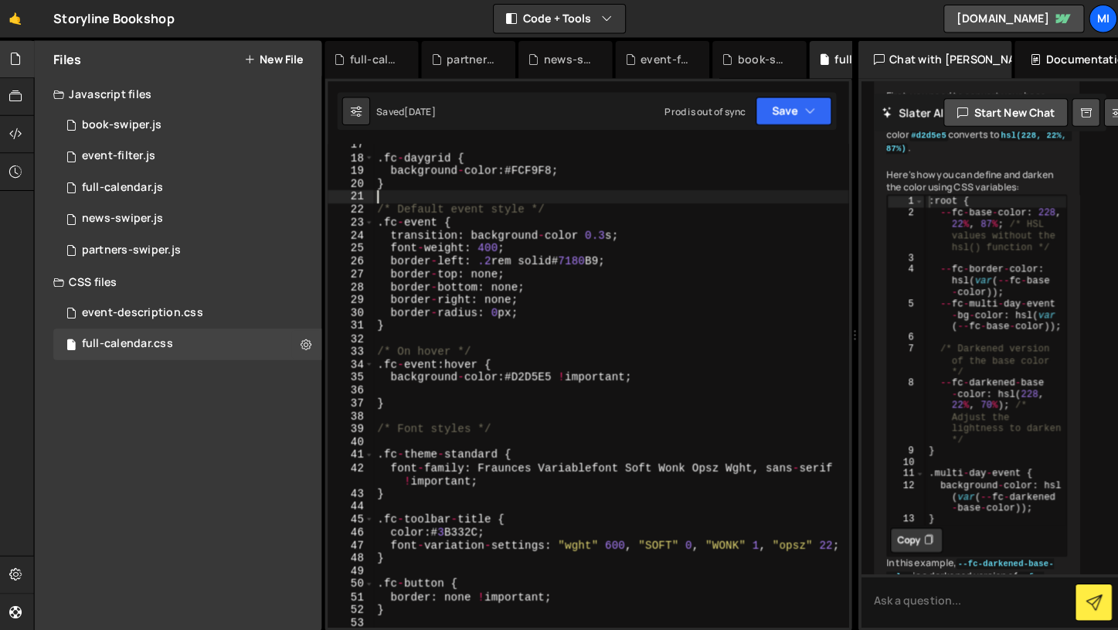
scroll to position [209, 0]
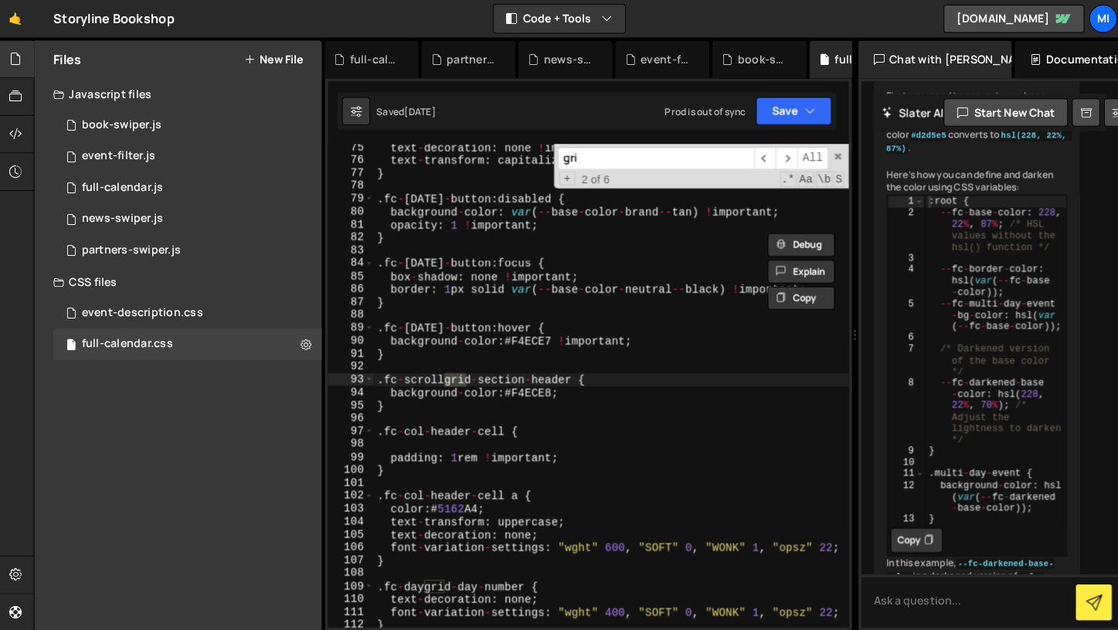
type input "grid"
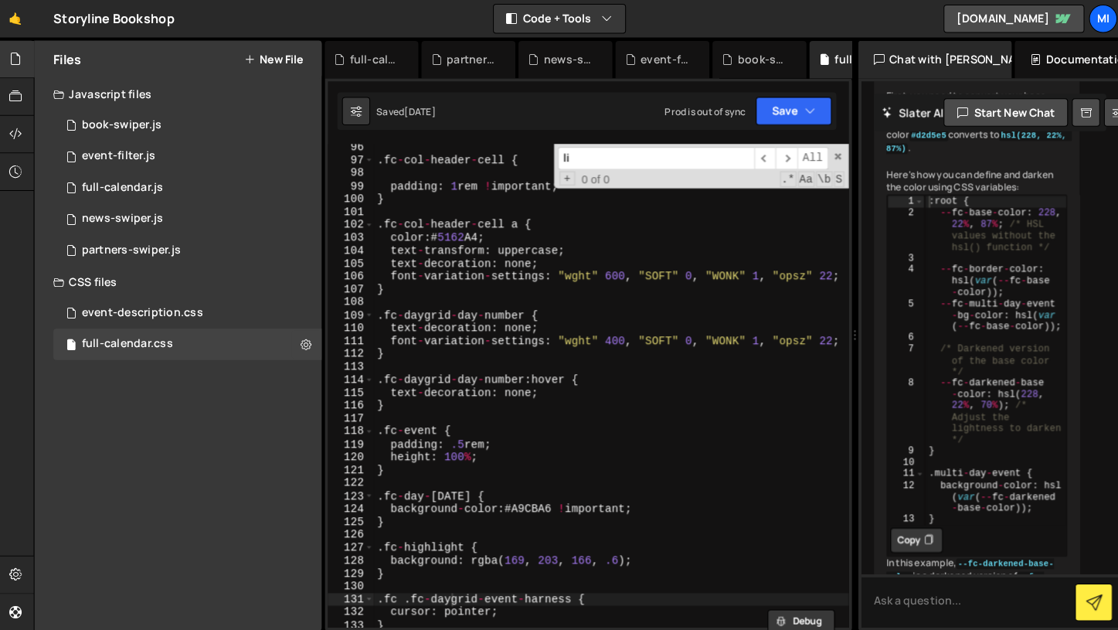
scroll to position [80, 0]
type input "list"
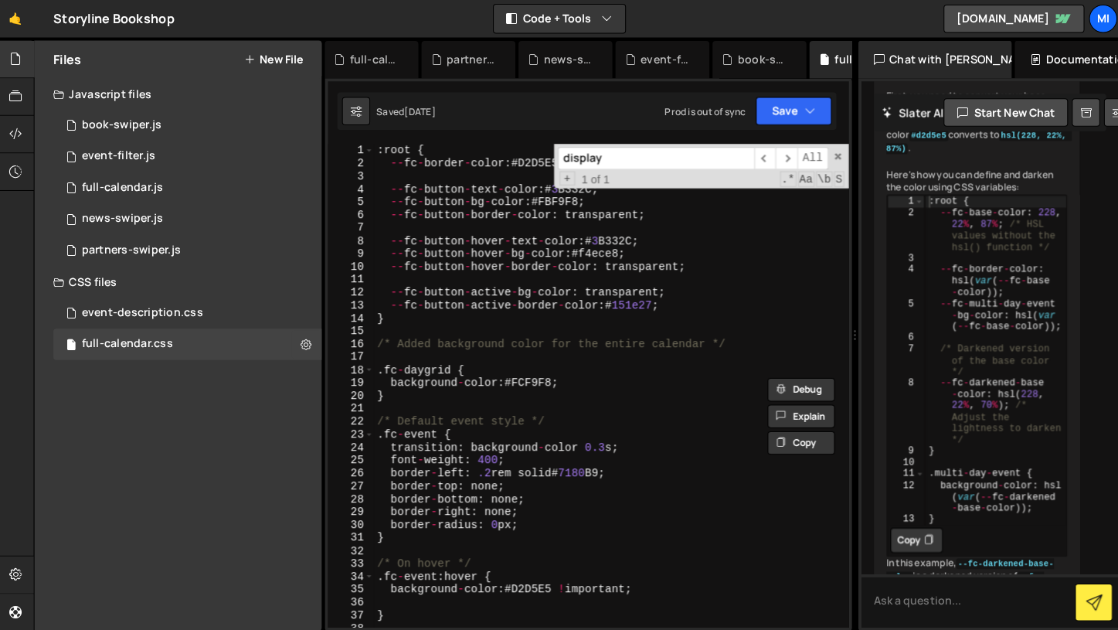
scroll to position [0, 0]
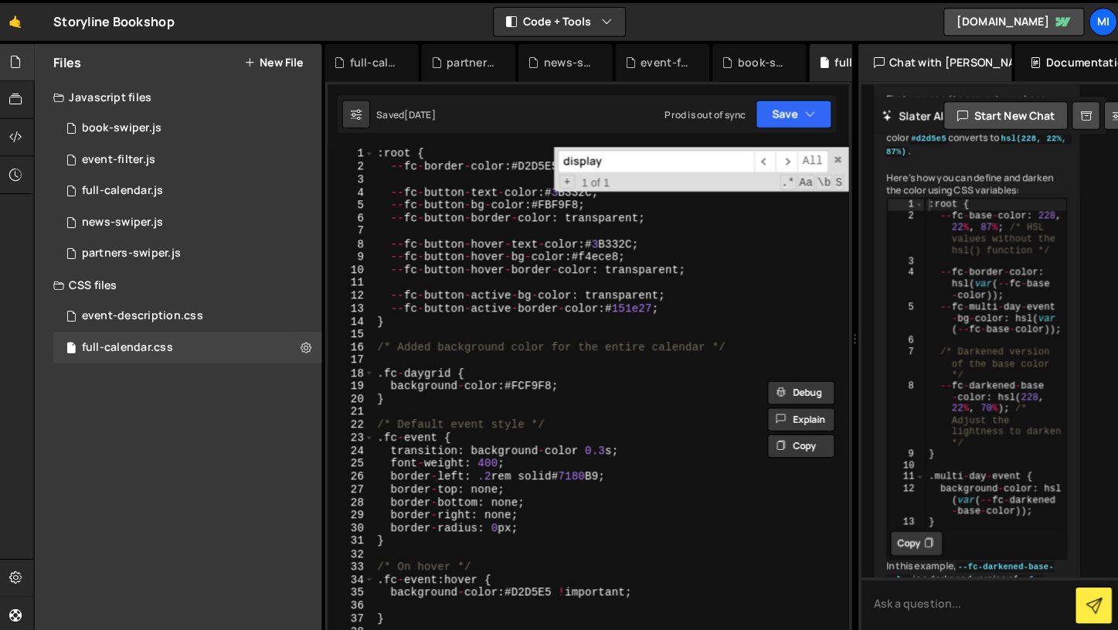
type input "display"
click at [623, 425] on div ": root { -- fc - border - color : # D2D5E5 ; -- fc - button - text - color : # …" at bounding box center [610, 396] width 469 height 503
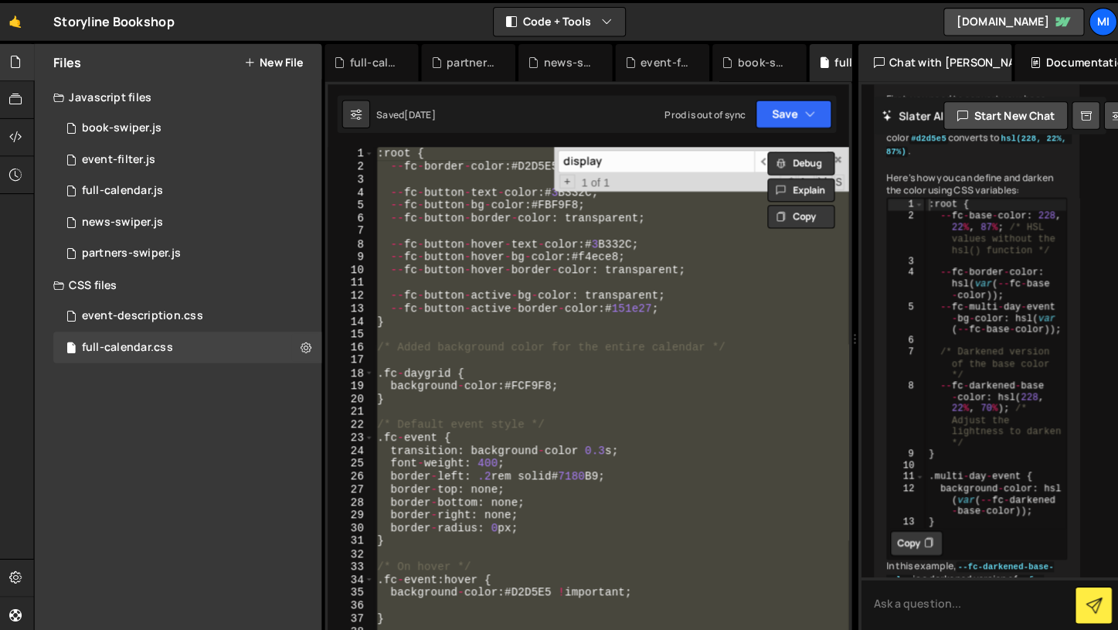
click at [623, 425] on div ": root { -- fc - border - color : # D2D5E5 ; -- fc - button - text - color : # …" at bounding box center [610, 383] width 469 height 477
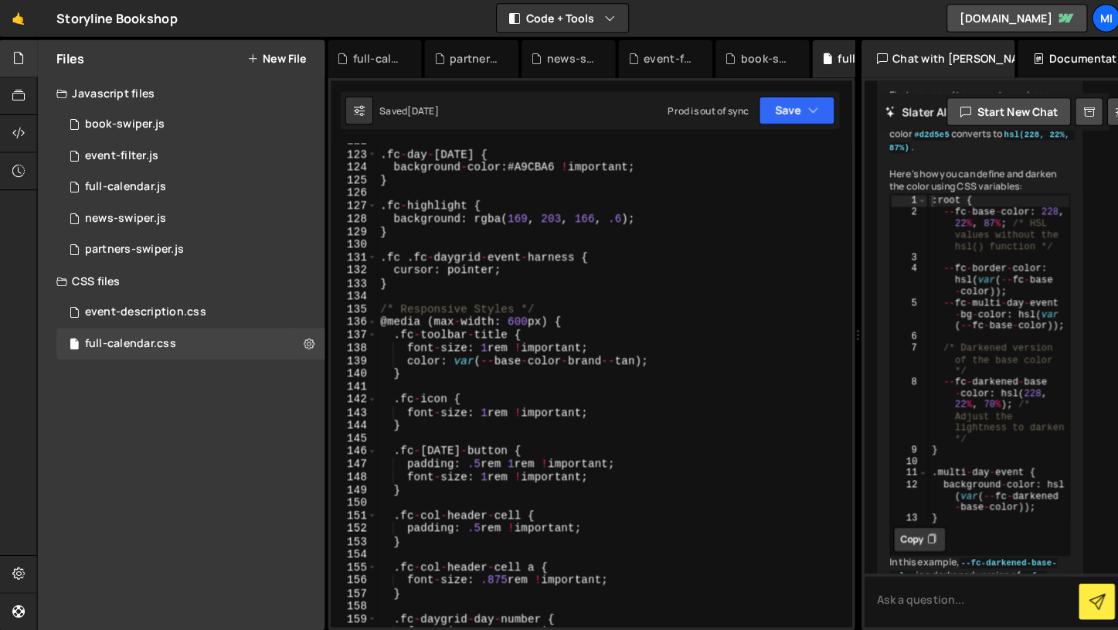
click at [539, 445] on div ". fc - day - today { background - color : # A9CBA6 ! important ; } . fc - highl…" at bounding box center [610, 388] width 469 height 503
type textarea ".fc-today-button {"
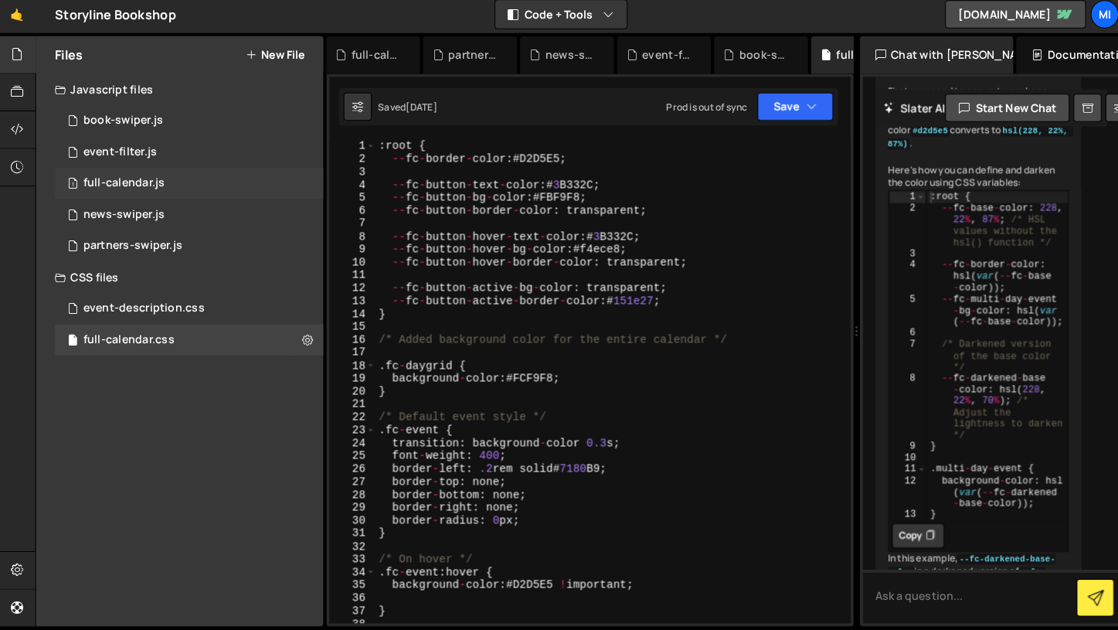
click at [128, 196] on div "1 full-calendar.js 0" at bounding box center [191, 188] width 265 height 31
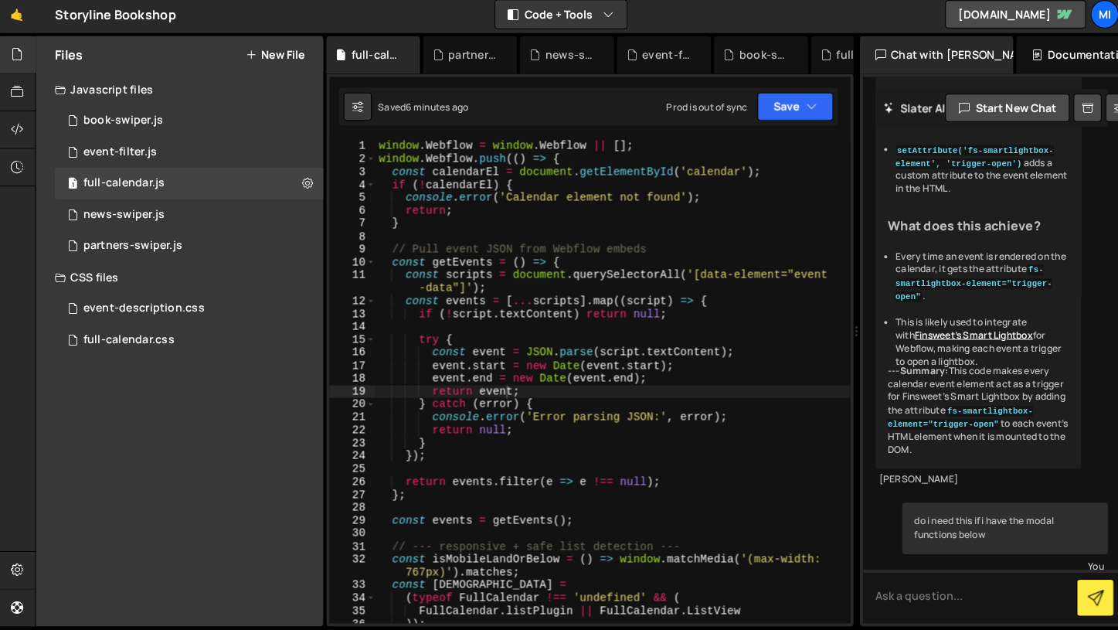
click at [605, 389] on div "window . Webflow = window . Webflow || [ ] ; window . Webflow . push (( ) => { …" at bounding box center [610, 396] width 469 height 503
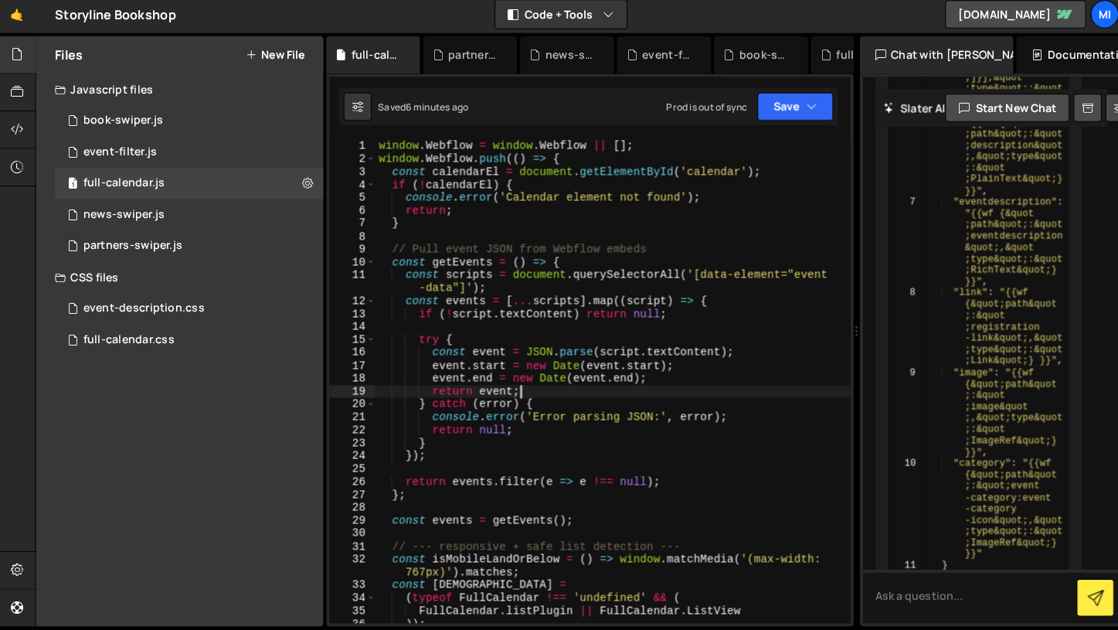
scroll to position [21382, 0]
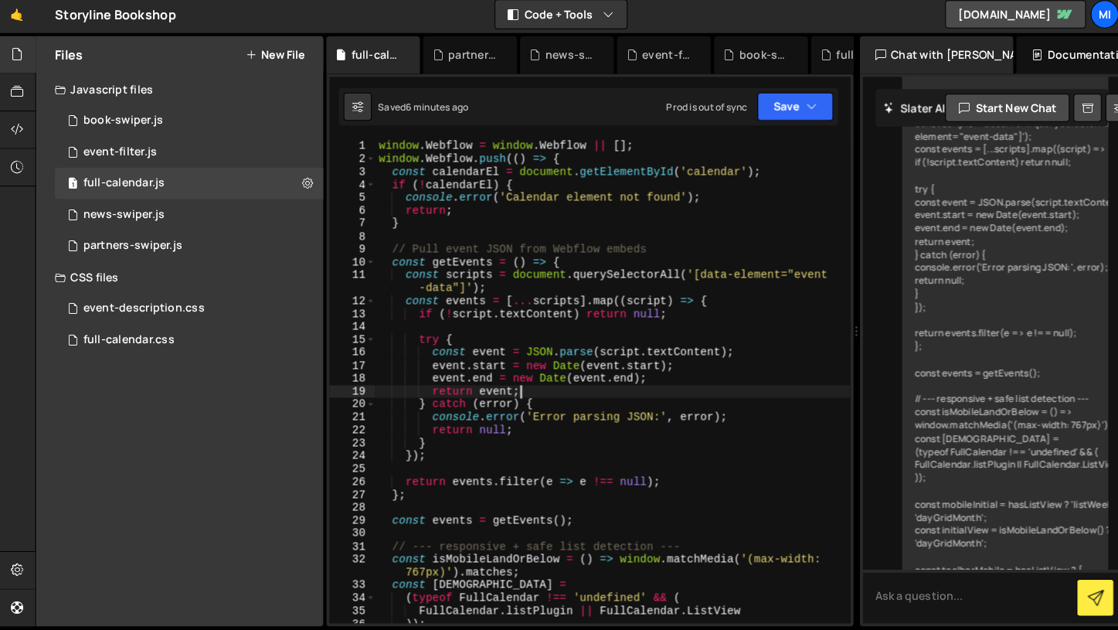
click at [815, 127] on div "Saved 6 minutes ago Prod is out of sync Upgrade to Edit Save Save to Staging S …" at bounding box center [586, 112] width 493 height 37
click at [820, 112] on button "Save" at bounding box center [790, 113] width 75 height 28
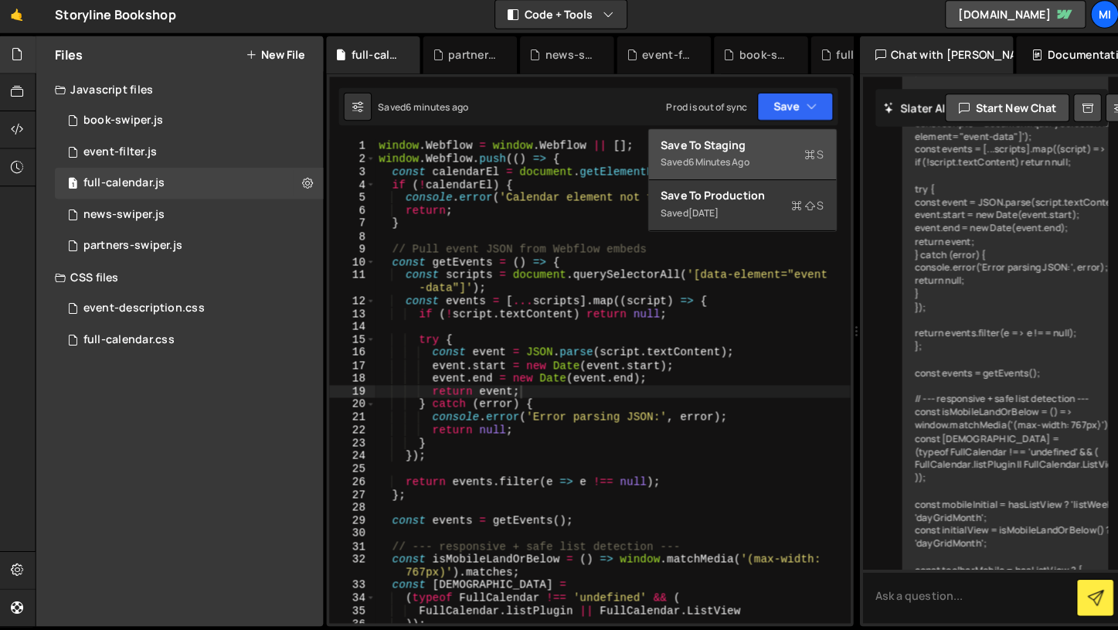
click at [724, 161] on div "Saved 6 minutes ago" at bounding box center [738, 167] width 161 height 19
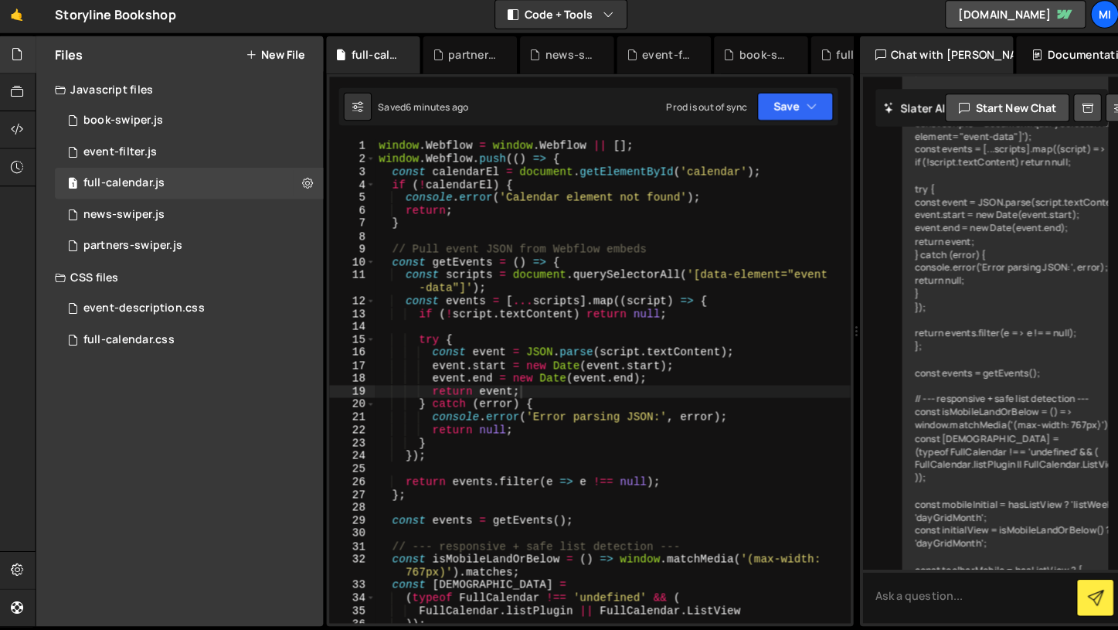
click at [682, 241] on div "window . Webflow = window . Webflow || [ ] ; window . Webflow . push (( ) => { …" at bounding box center [610, 396] width 469 height 503
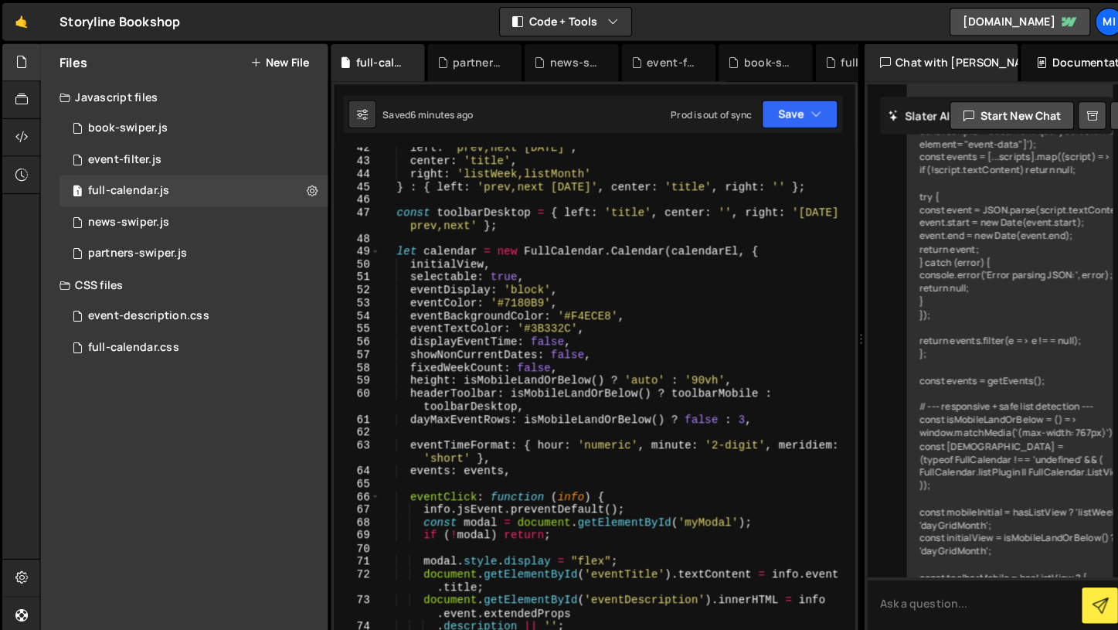
scroll to position [0, 0]
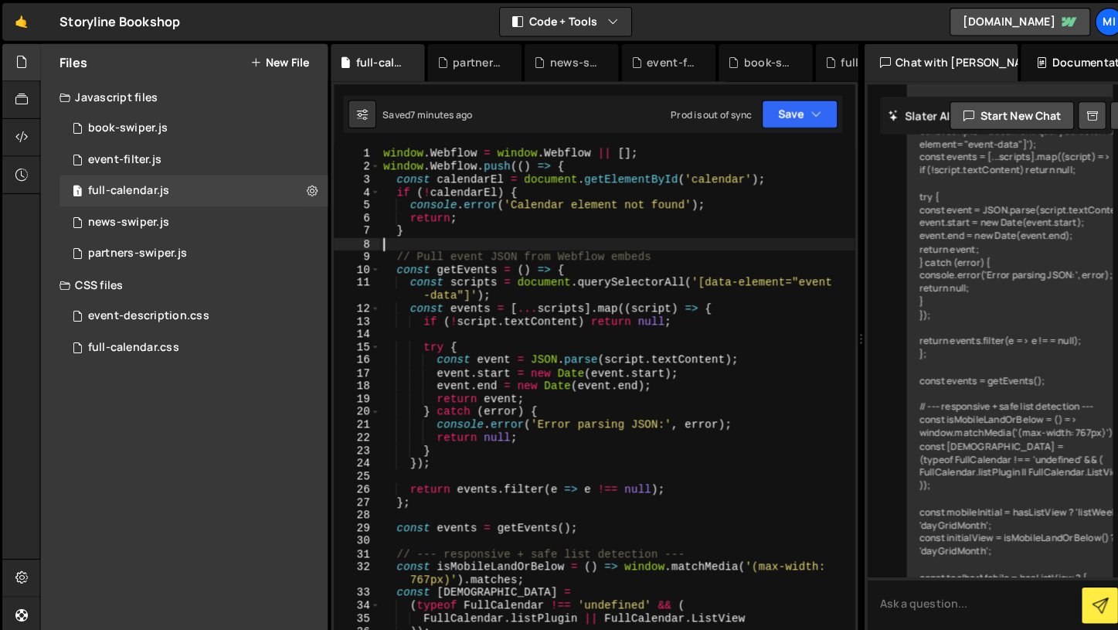
click at [486, 290] on div "window . Webflow = window . Webflow || [ ] ; window . Webflow . push (( ) => { …" at bounding box center [610, 396] width 469 height 503
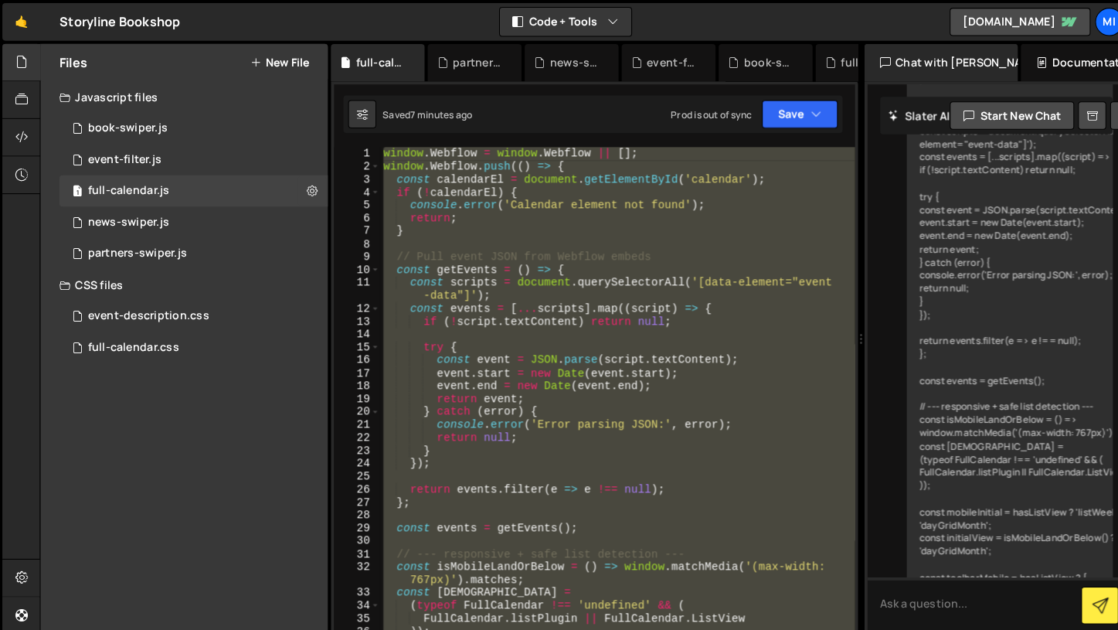
paste textarea
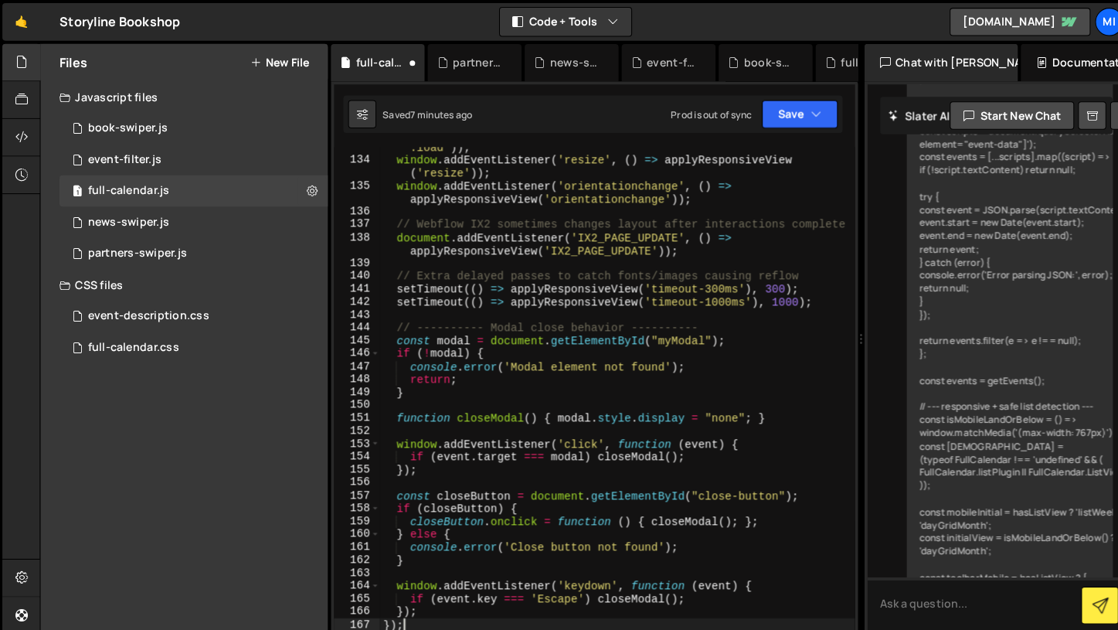
type textarea "});"
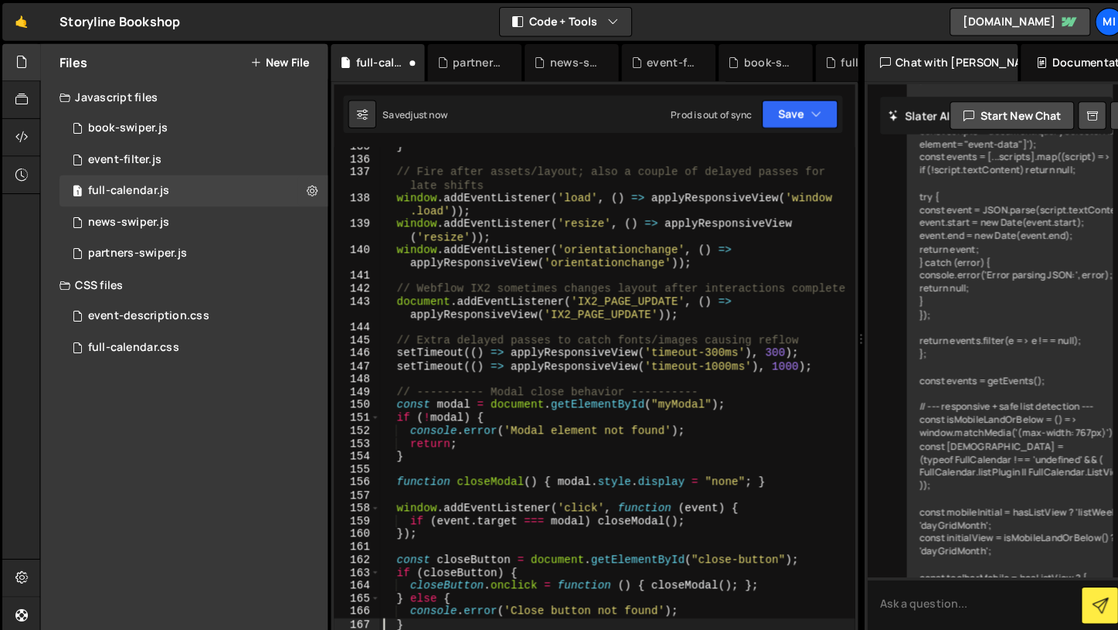
type textarea "closeButton.onclick = function () { closeModal(); };"
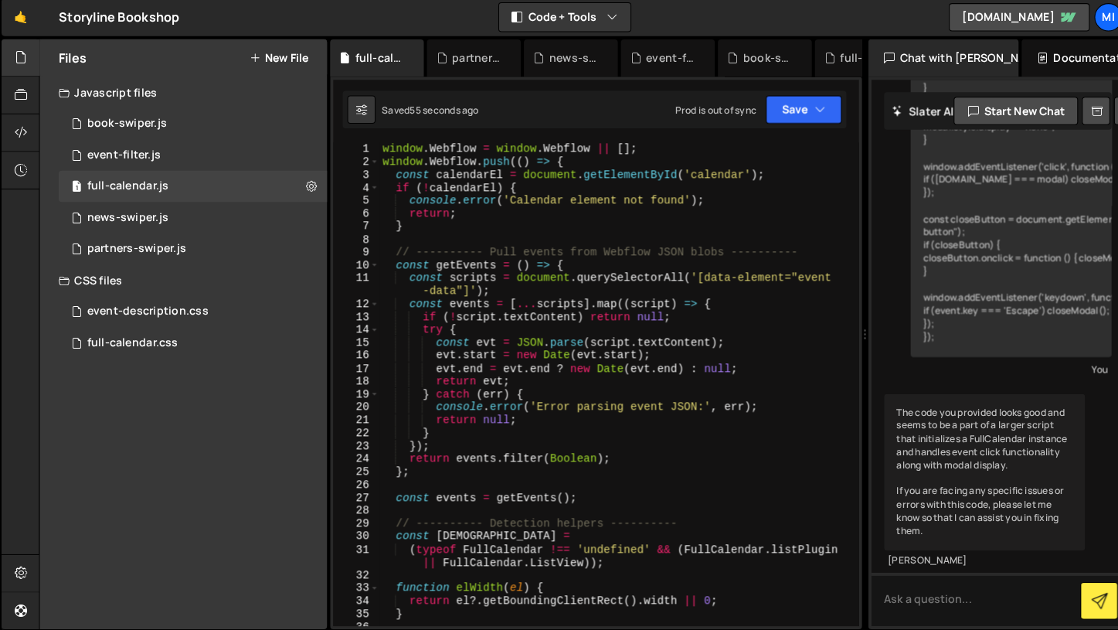
drag, startPoint x: 850, startPoint y: 294, endPoint x: 558, endPoint y: 278, distance: 291.7
click at [560, 278] on div "Files New File Javascript files 1 book-swiper.js 0 0 event-filter.js 0 1 full-c…" at bounding box center [579, 334] width 1078 height 583
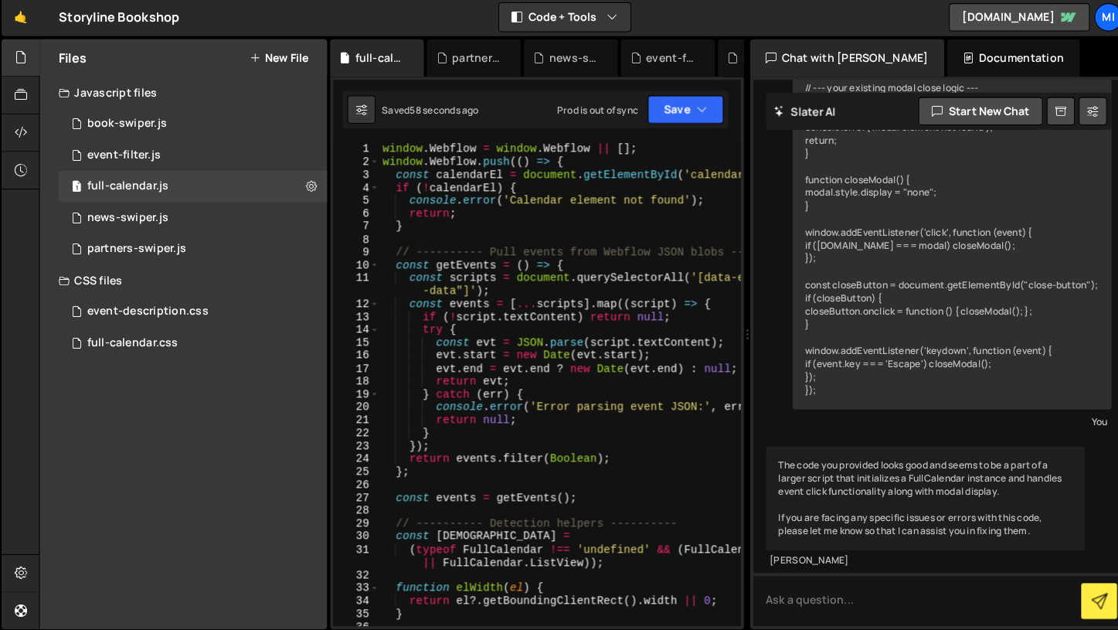
drag, startPoint x: 854, startPoint y: 340, endPoint x: 431, endPoint y: 399, distance: 426.6
click at [431, 399] on div "Files New File Javascript files 1 book-swiper.js 0 0 event-filter.js 0 1 full-c…" at bounding box center [579, 334] width 1078 height 583
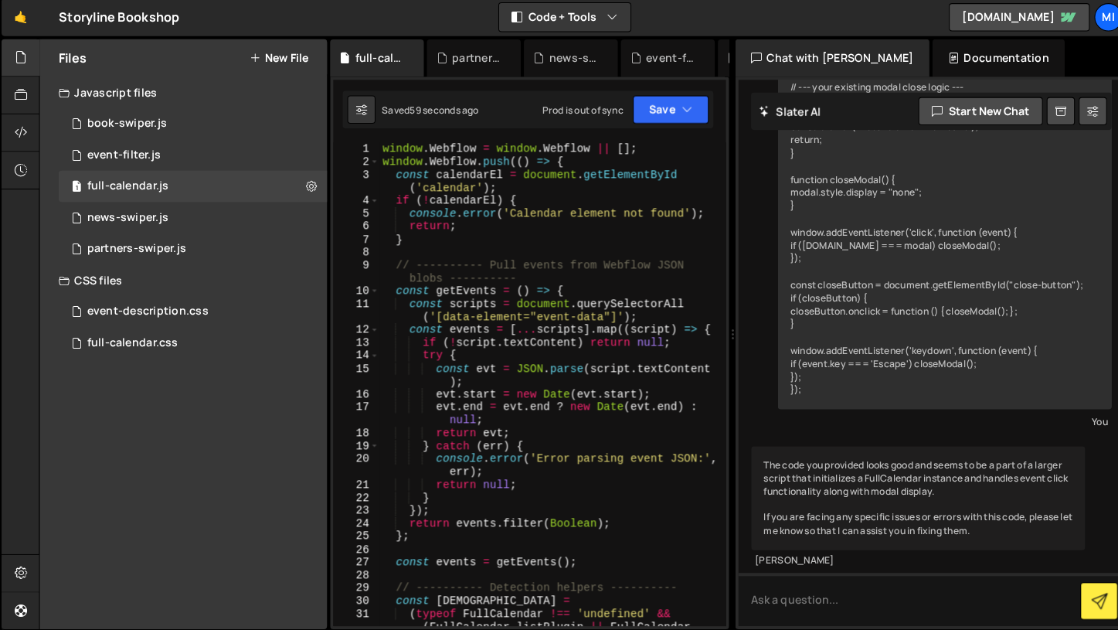
scroll to position [18842, 0]
click at [22, 54] on icon at bounding box center [21, 61] width 12 height 17
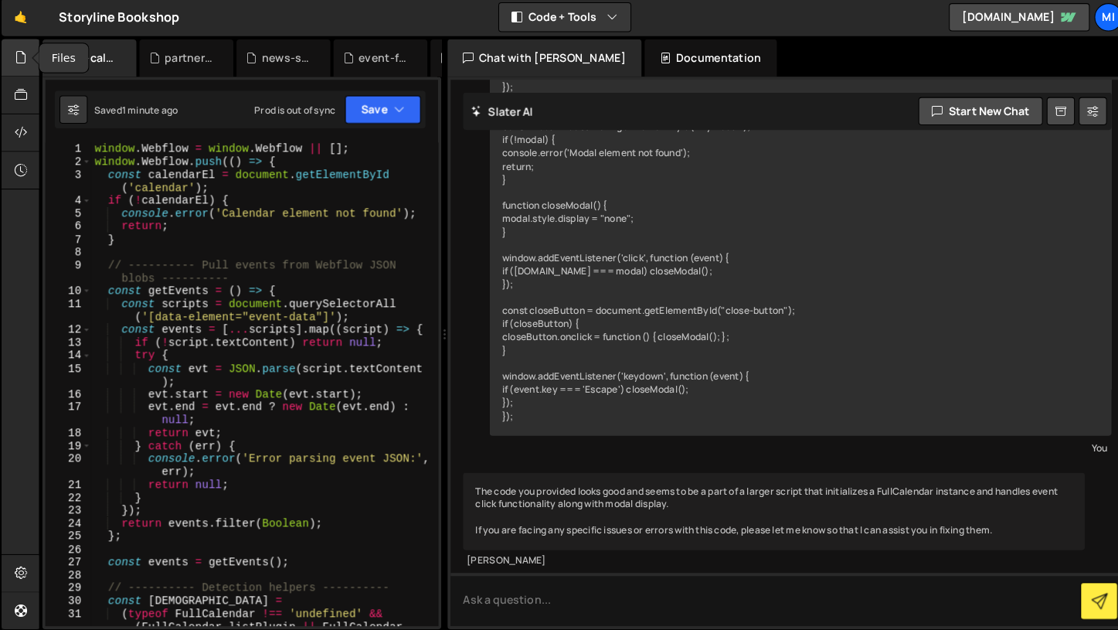
scroll to position [15957, 0]
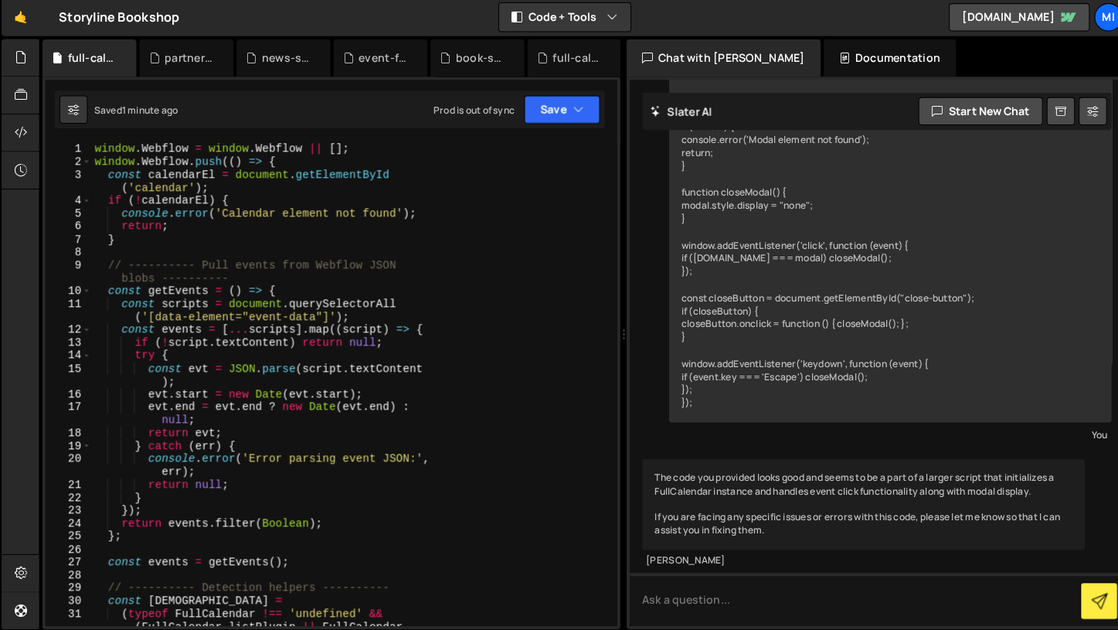
drag, startPoint x: 443, startPoint y: 395, endPoint x: 608, endPoint y: 379, distance: 166.1
click at [608, 379] on div "Files New File Javascript files 1 book-swiper.js 0 0 event-filter.js 0 1 full-c…" at bounding box center [579, 334] width 1078 height 583
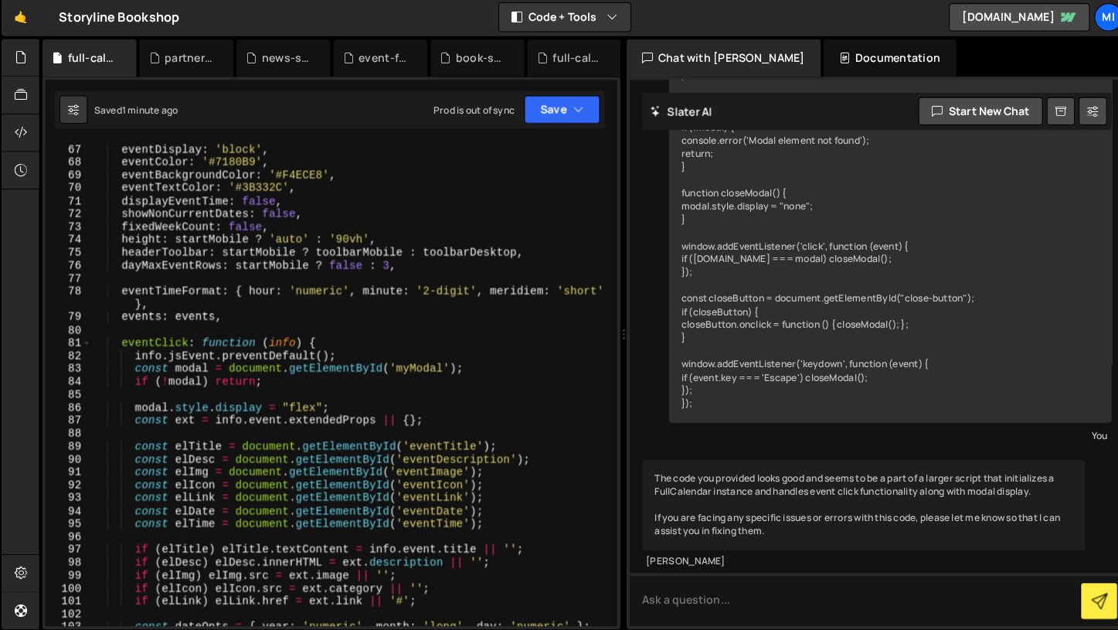
scroll to position [1112, 0]
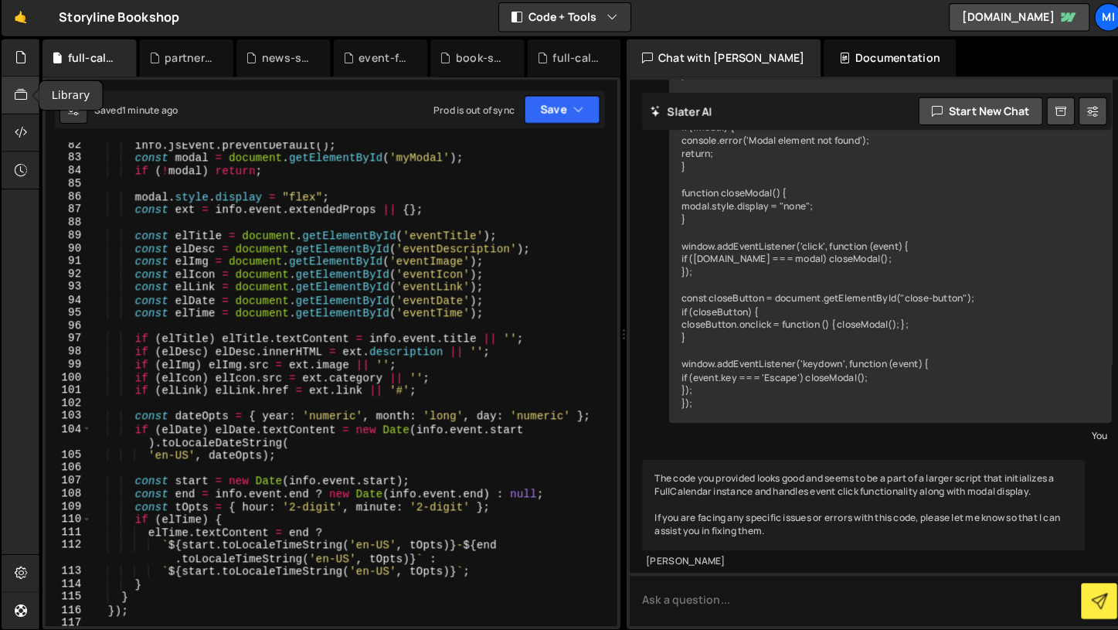
click at [21, 97] on icon at bounding box center [21, 98] width 12 height 17
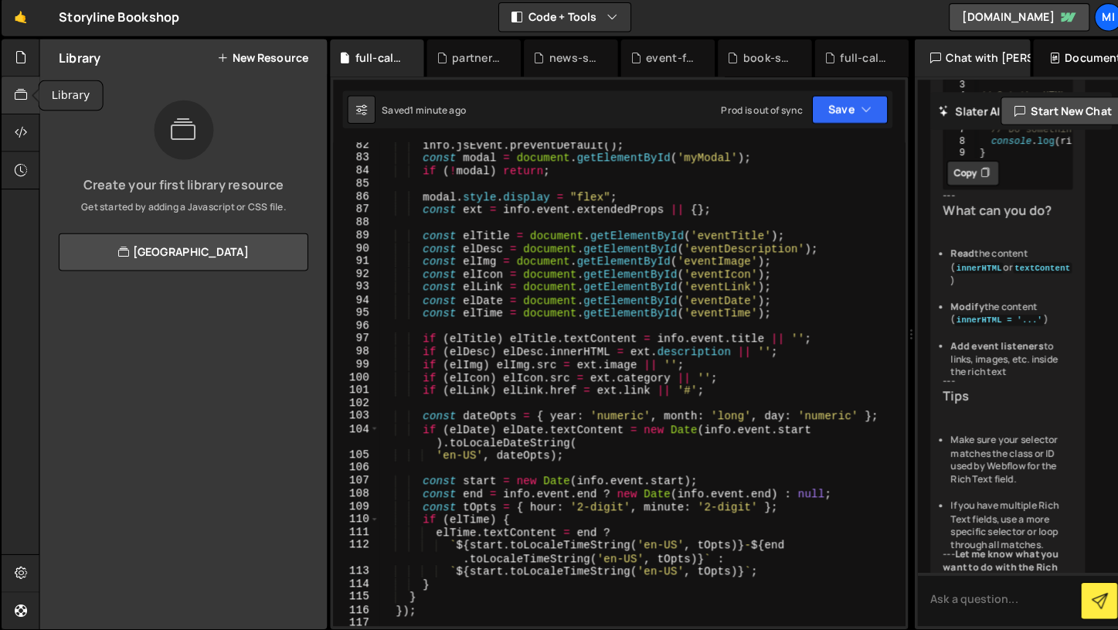
scroll to position [30920, 0]
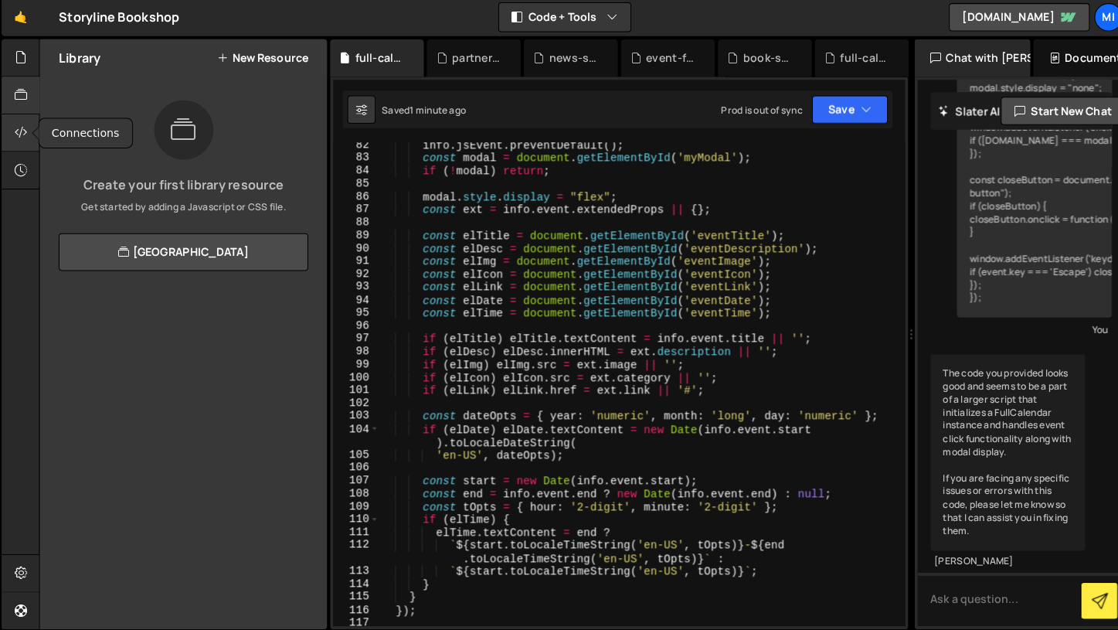
click at [25, 131] on icon at bounding box center [21, 135] width 12 height 17
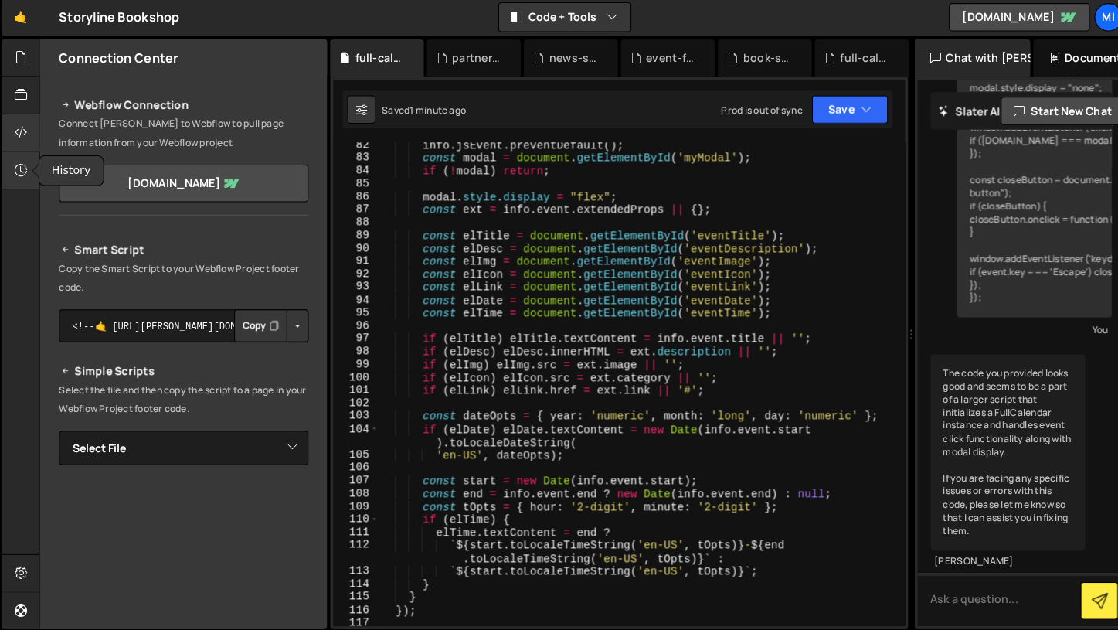
click at [19, 176] on icon at bounding box center [21, 172] width 12 height 17
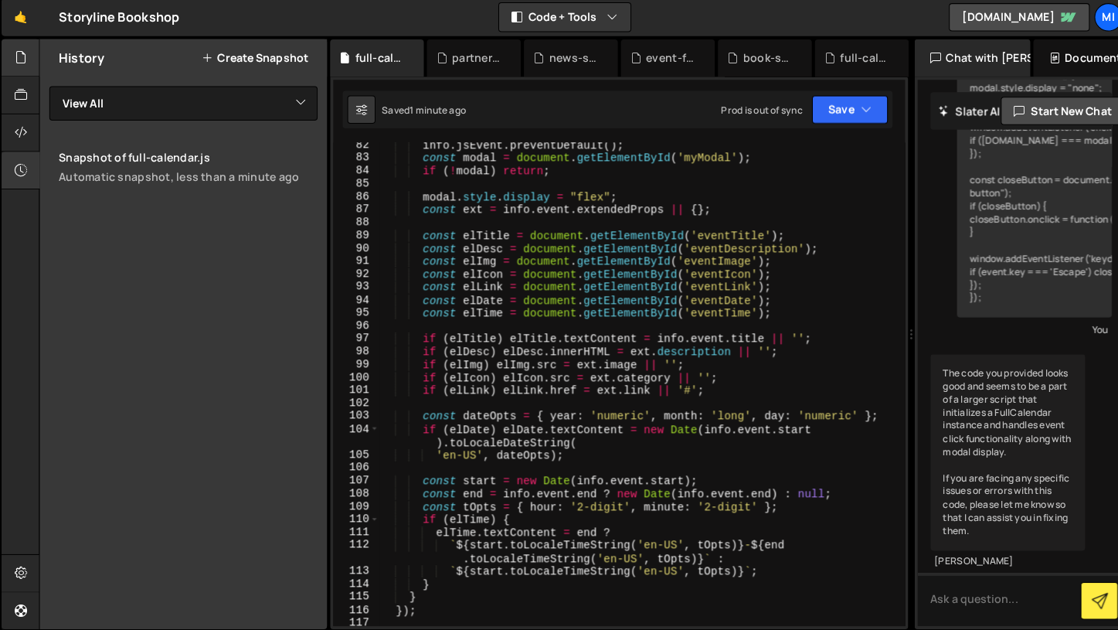
click at [33, 54] on div at bounding box center [22, 61] width 38 height 37
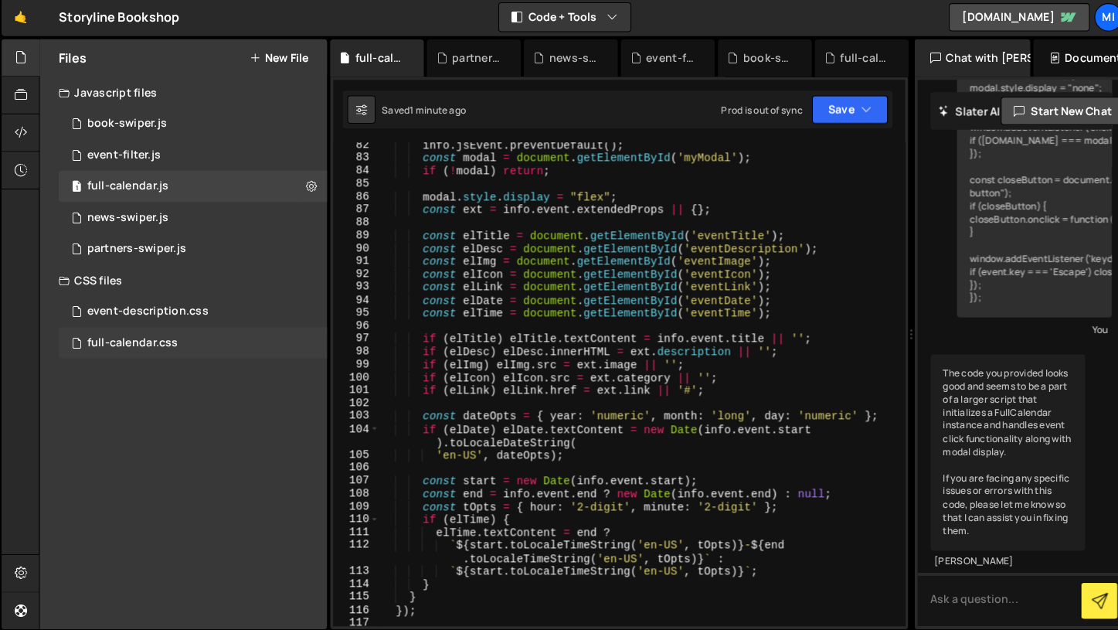
click at [142, 330] on div "full-calendar.css 0" at bounding box center [191, 343] width 265 height 31
click at [0, 0] on div ": root { -- fc - border - color : # D2D5E5 ; -- fc - button - text - color : # …" at bounding box center [0, 0] width 0 height 0
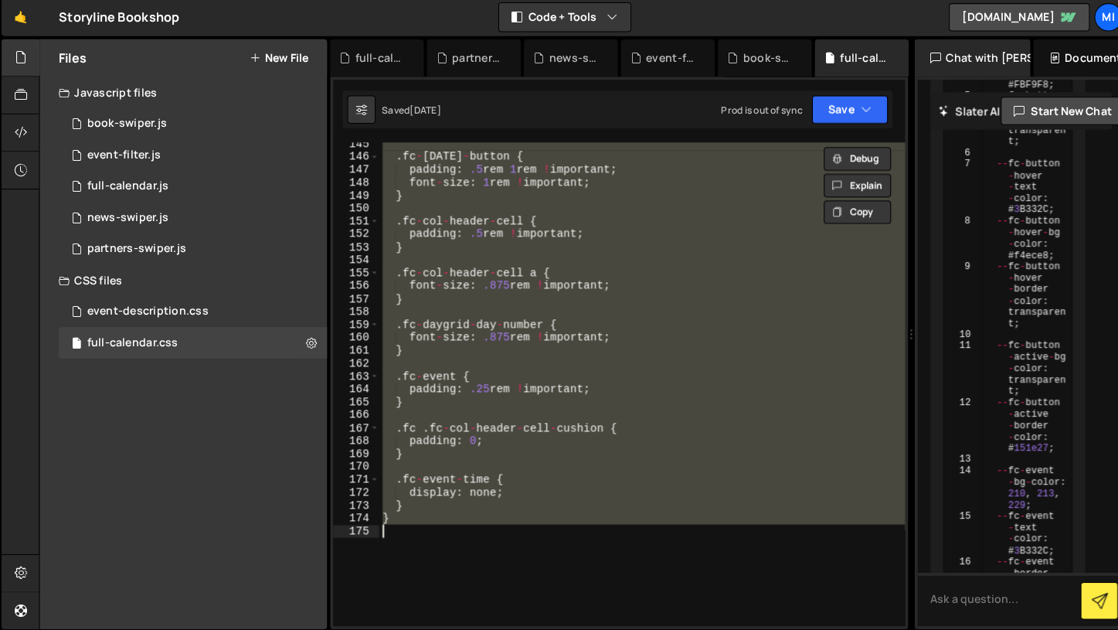
scroll to position [1872, 0]
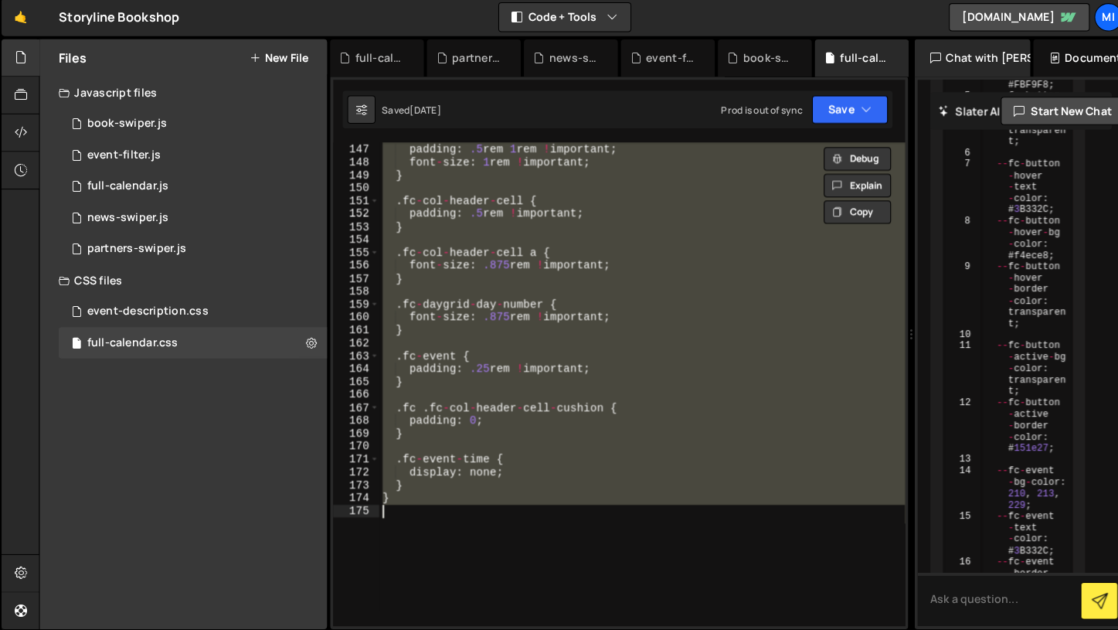
click at [429, 304] on div ". fc - today - button { padding : .5 rem 1 rem ! important ; font - size : 1 re…" at bounding box center [635, 383] width 519 height 477
type textarea ".fc-daygrid-day-number {"
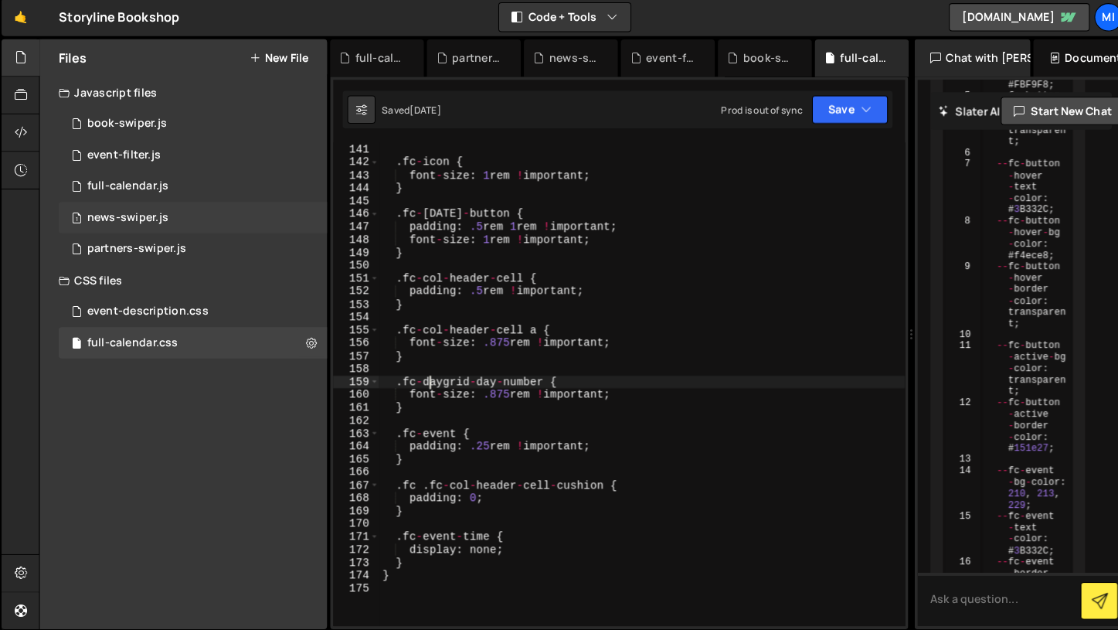
scroll to position [938, 0]
